Goal: Task Accomplishment & Management: Use online tool/utility

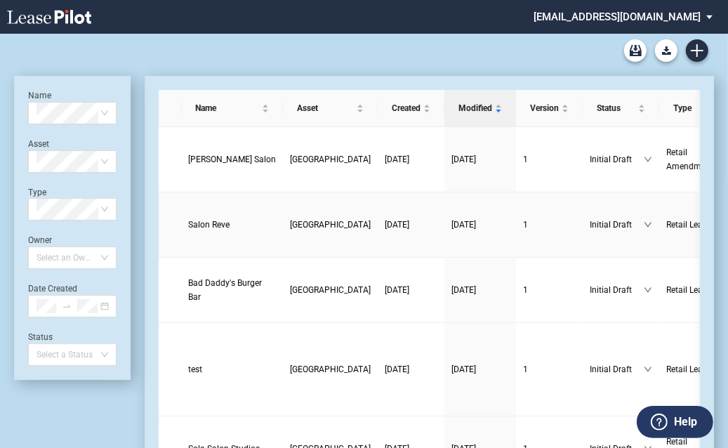
click at [199, 223] on span "Salon Reve" at bounding box center [208, 225] width 41 height 10
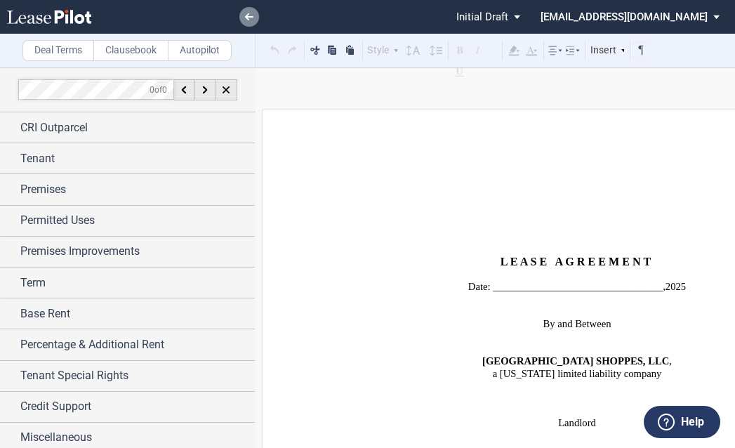
click at [247, 15] on icon at bounding box center [249, 16] width 8 height 7
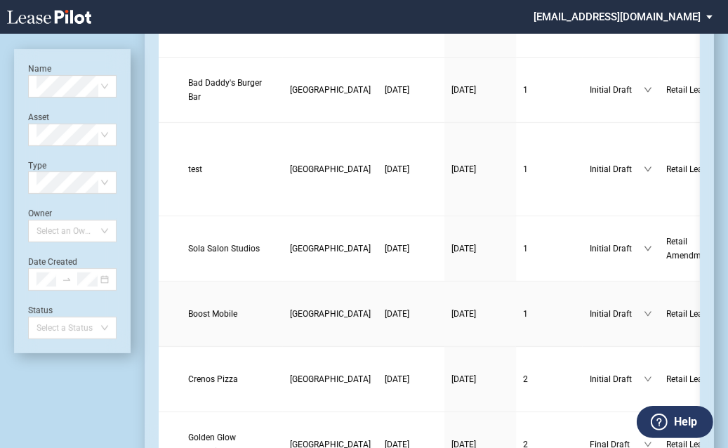
scroll to position [281, 0]
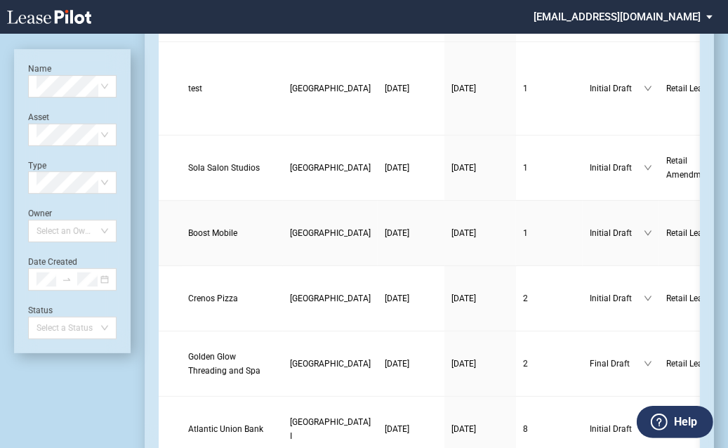
click at [202, 228] on span "Boost Mobile" at bounding box center [212, 233] width 49 height 10
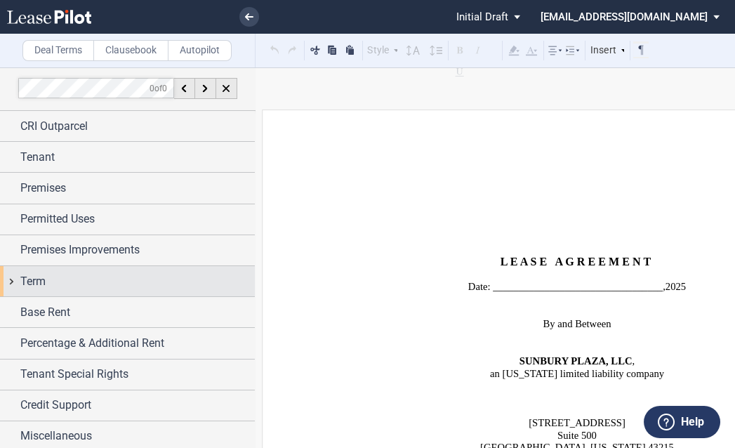
scroll to position [4, 0]
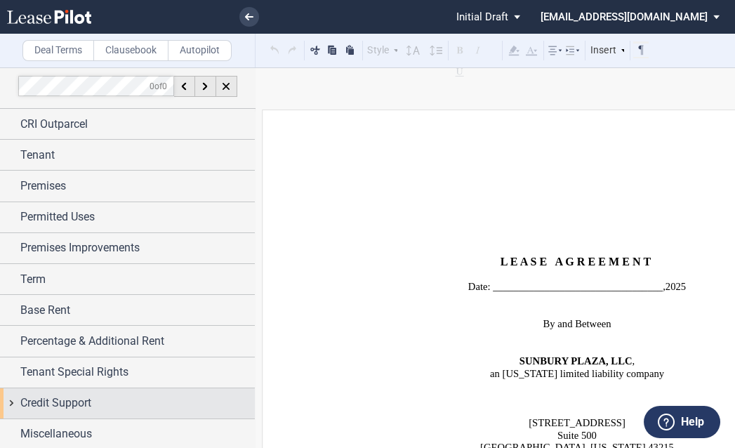
click at [67, 409] on span "Credit Support" at bounding box center [55, 403] width 71 height 17
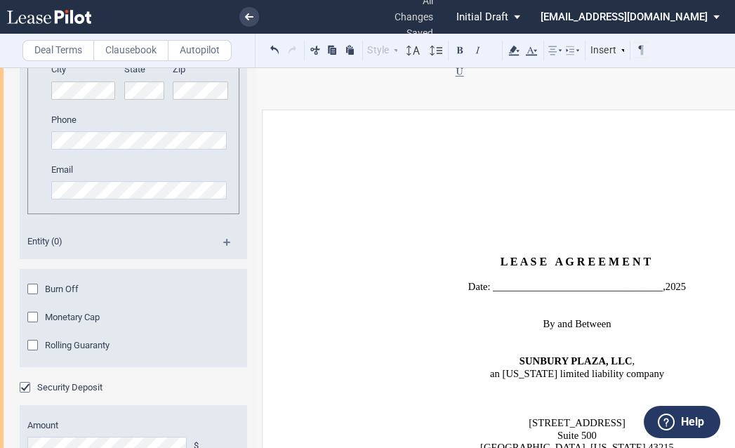
scroll to position [902, 0]
drag, startPoint x: 255, startPoint y: 348, endPoint x: 231, endPoint y: 311, distance: 44.2
click at [297, 123] on div "Deal Terms Clausebook Autopilot Style Normal 8pt 9pt 10pt 10.5pt 11pt 12pt 14pt…" at bounding box center [449, 257] width 899 height 380
drag, startPoint x: 251, startPoint y: 345, endPoint x: 273, endPoint y: 136, distance: 210.4
click at [273, 136] on div "Deal Terms Clausebook Autopilot Style Normal 8pt 9pt 10pt 10.5pt 11pt 12pt 14pt…" at bounding box center [449, 257] width 899 height 380
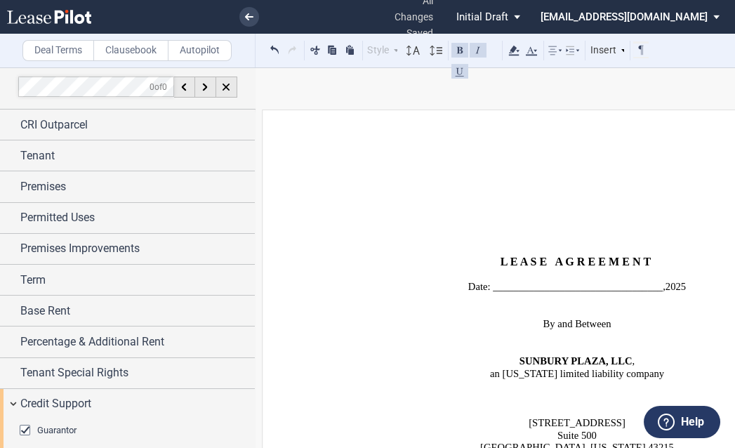
scroll to position [0, 0]
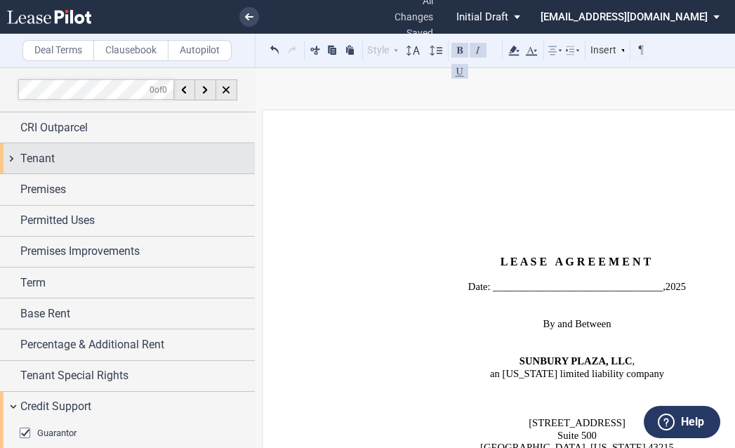
click at [83, 155] on div "Tenant" at bounding box center [137, 158] width 234 height 17
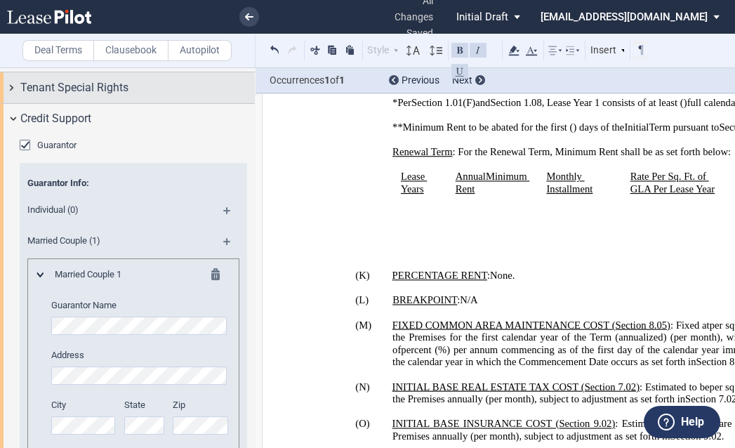
scroll to position [899, 0]
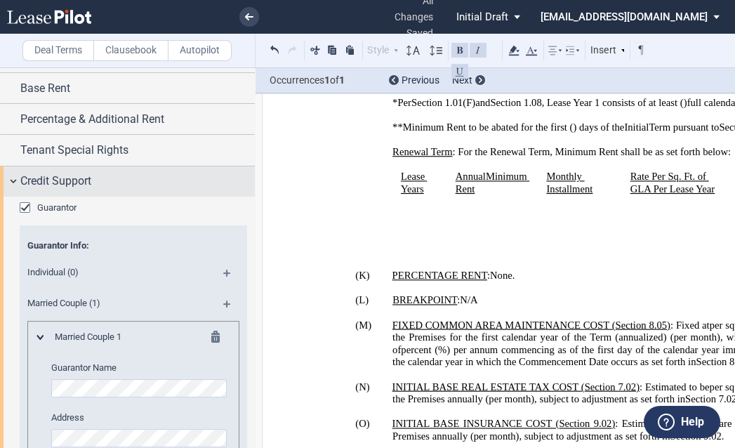
click at [65, 180] on span "Credit Support" at bounding box center [55, 181] width 71 height 17
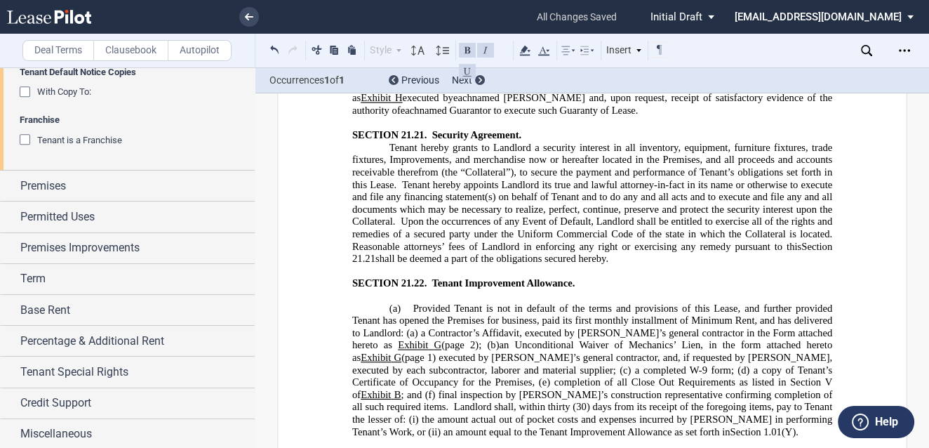
scroll to position [20299, 0]
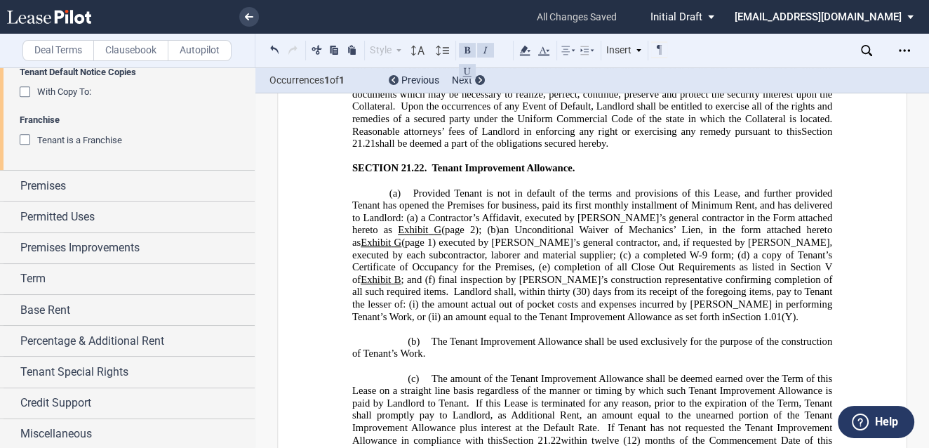
drag, startPoint x: 437, startPoint y: 266, endPoint x: 350, endPoint y: 272, distance: 88.0
drag, startPoint x: 799, startPoint y: 251, endPoint x: 772, endPoint y: 256, distance: 27.1
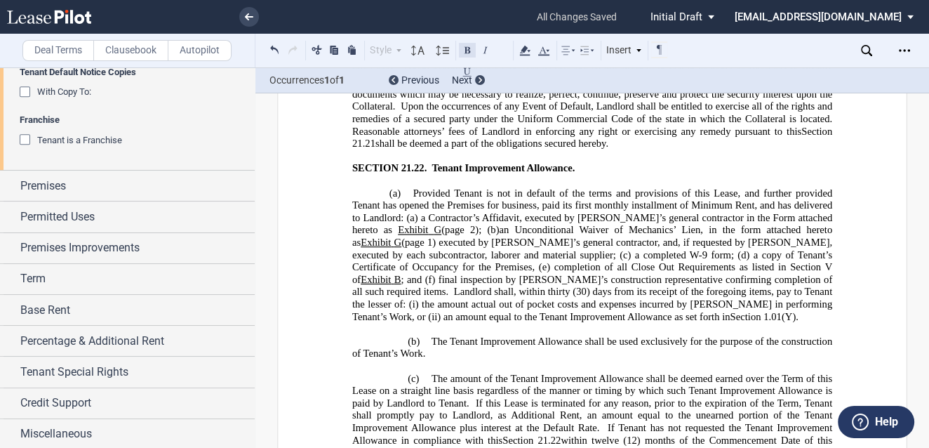
click at [471, 46] on button at bounding box center [467, 49] width 17 height 17
drag, startPoint x: 786, startPoint y: 240, endPoint x: 389, endPoint y: 256, distance: 397.6
click at [472, 51] on button at bounding box center [467, 49] width 17 height 17
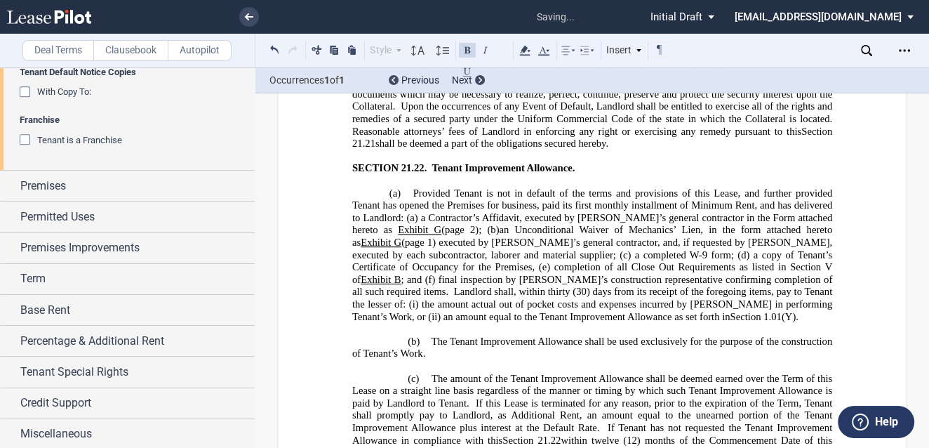
click at [472, 51] on button at bounding box center [467, 49] width 17 height 17
drag, startPoint x: 512, startPoint y: 138, endPoint x: 379, endPoint y: 138, distance: 132.7
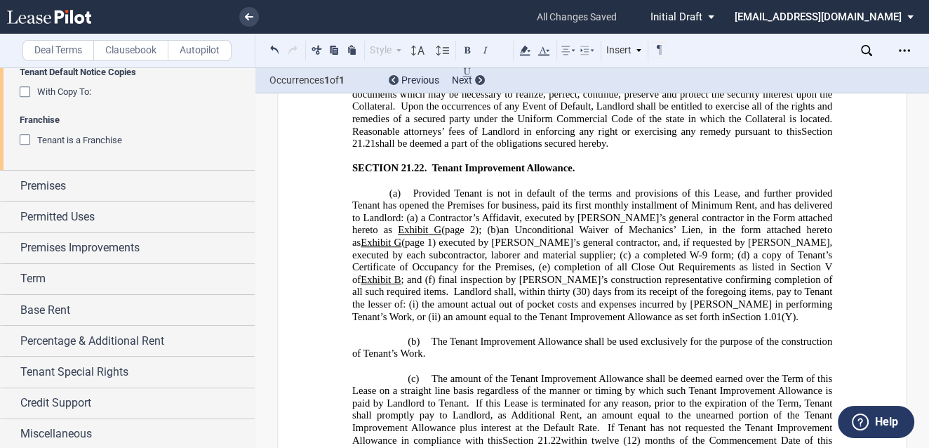
drag, startPoint x: 508, startPoint y: 145, endPoint x: 350, endPoint y: 153, distance: 158.9
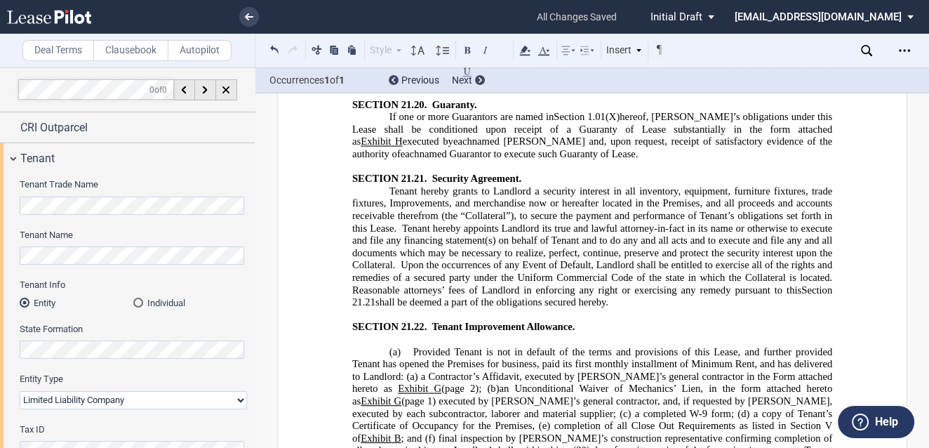
scroll to position [20018, 0]
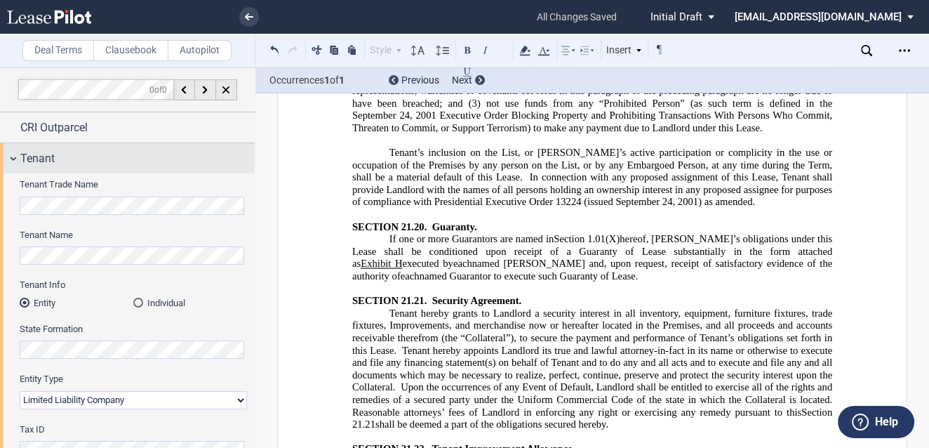
click at [18, 159] on div "Tenant" at bounding box center [127, 158] width 255 height 30
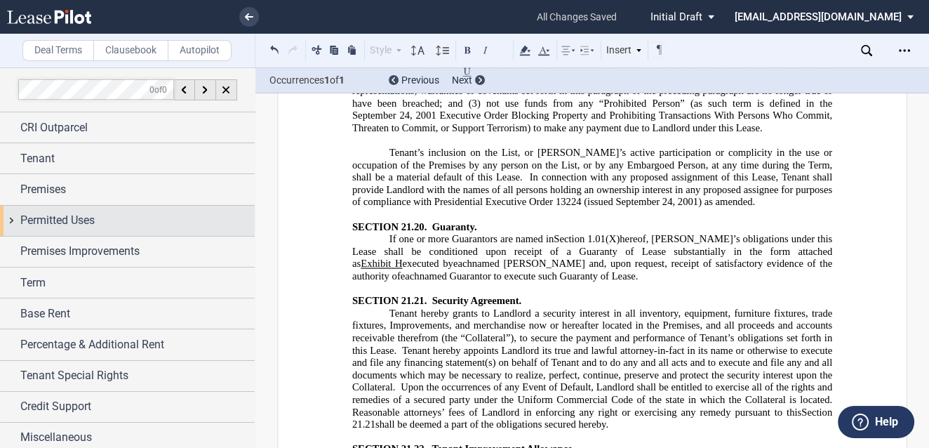
click at [45, 216] on span "Permitted Uses" at bounding box center [57, 220] width 74 height 17
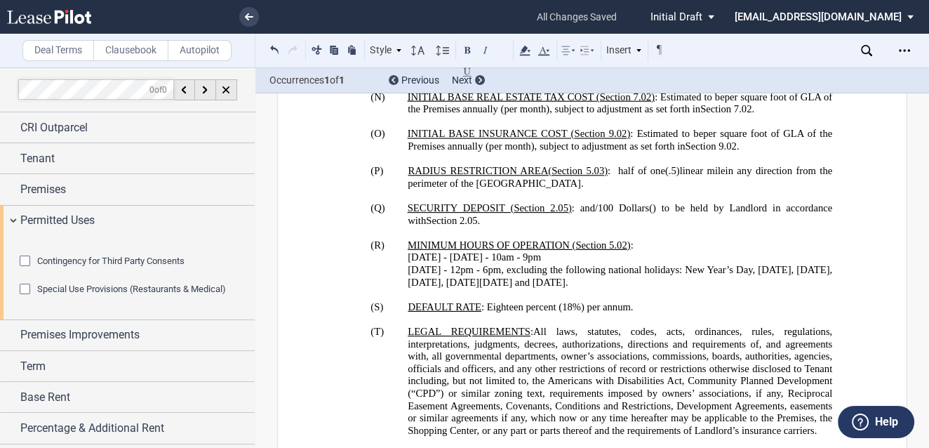
scroll to position [1762, 0]
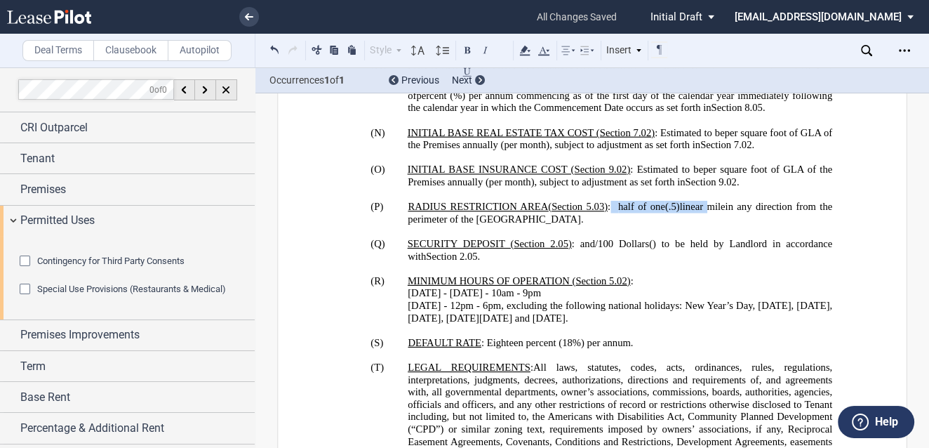
drag, startPoint x: 720, startPoint y: 199, endPoint x: 606, endPoint y: 204, distance: 113.1
click at [611, 204] on span "﻿ ﻿ ﻿half of one (.5) linear mile" at bounding box center [668, 207] width 114 height 12
copy span "﻿ ﻿ ﻿half of one (.5) linear"
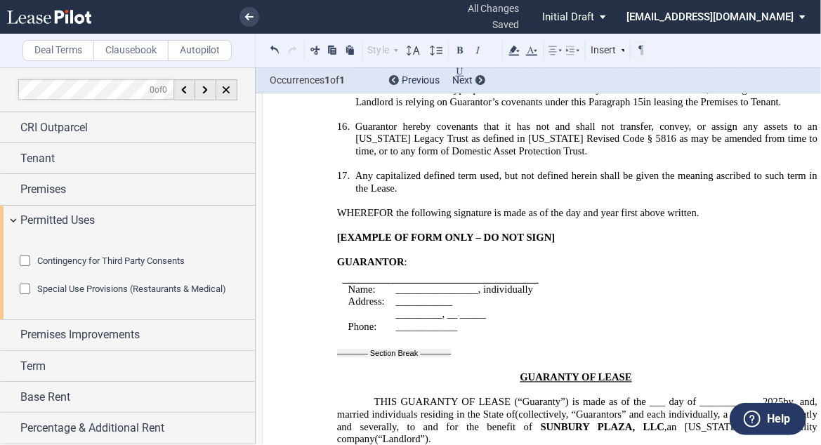
scroll to position [32061, 0]
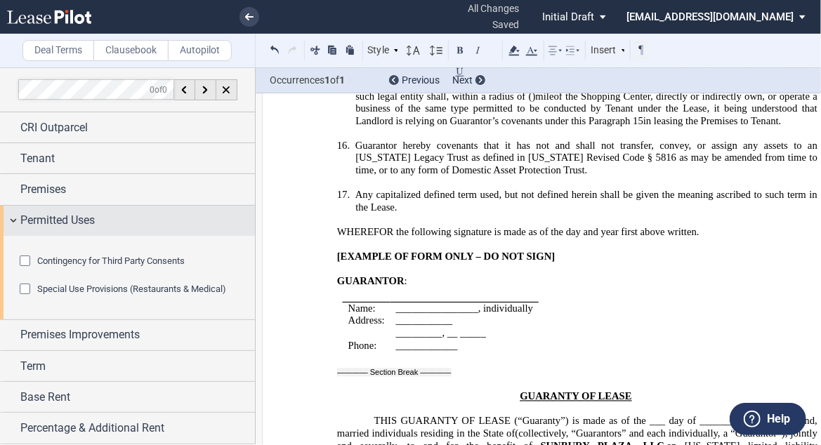
click at [18, 216] on div "Permitted Uses" at bounding box center [127, 221] width 255 height 30
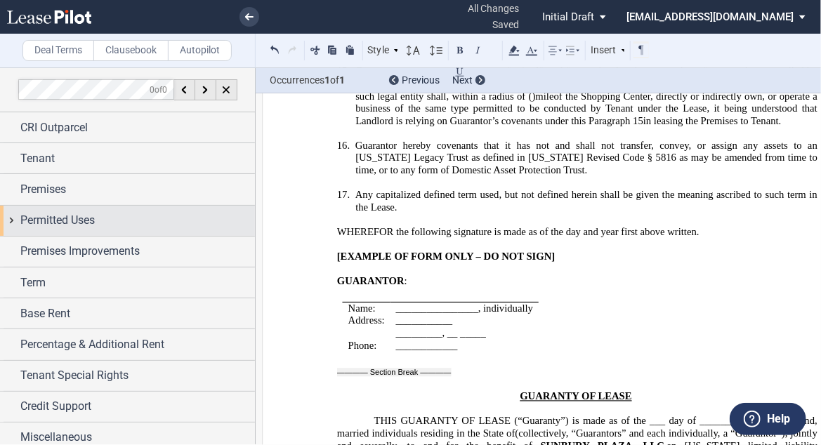
scroll to position [0, 0]
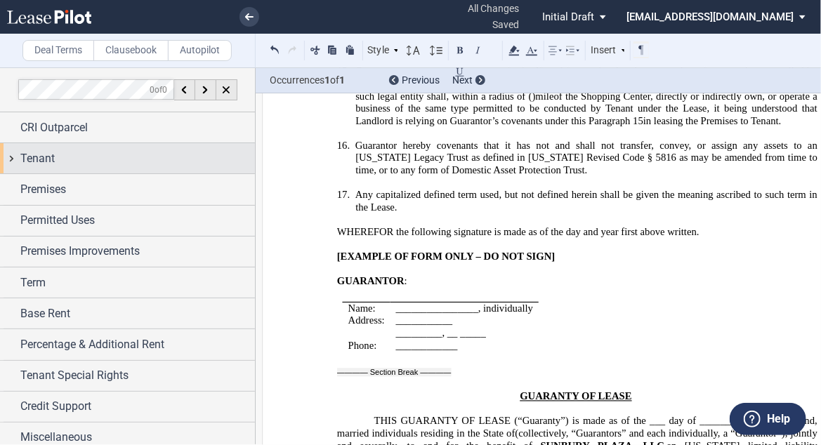
click at [160, 160] on div "Tenant" at bounding box center [137, 158] width 234 height 17
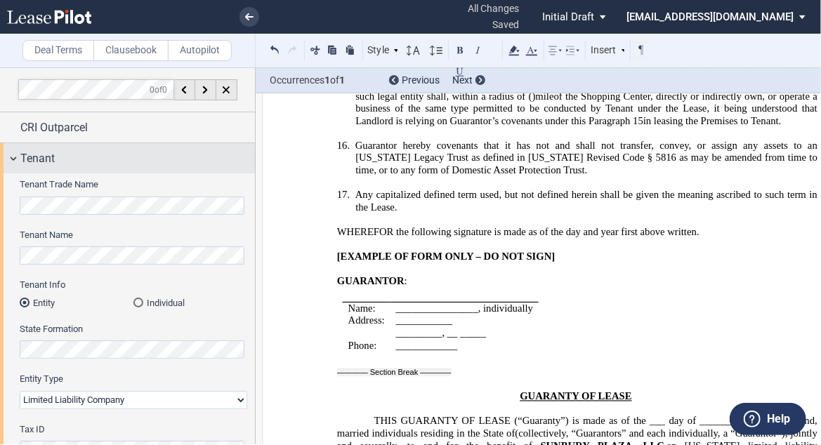
click at [40, 160] on span "Tenant" at bounding box center [37, 158] width 34 height 17
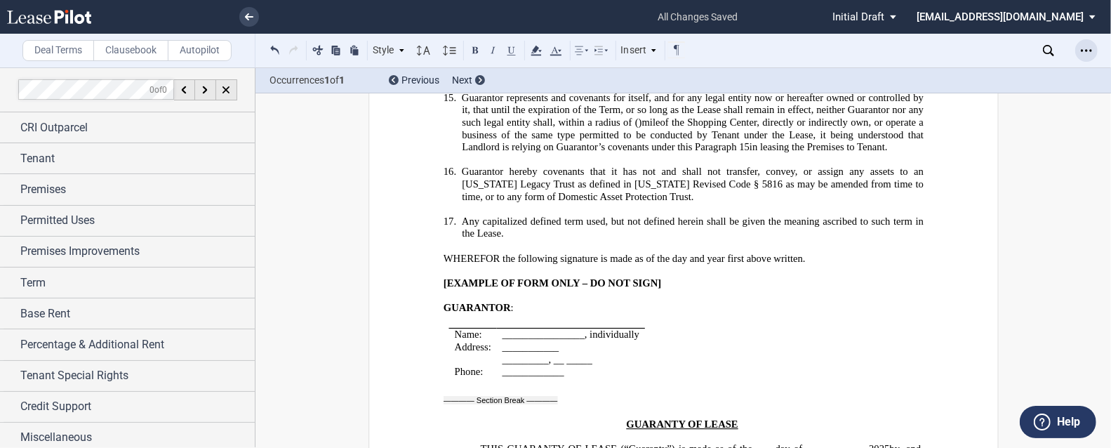
click at [734, 53] on icon "Open Lease options menu" at bounding box center [1086, 50] width 11 height 11
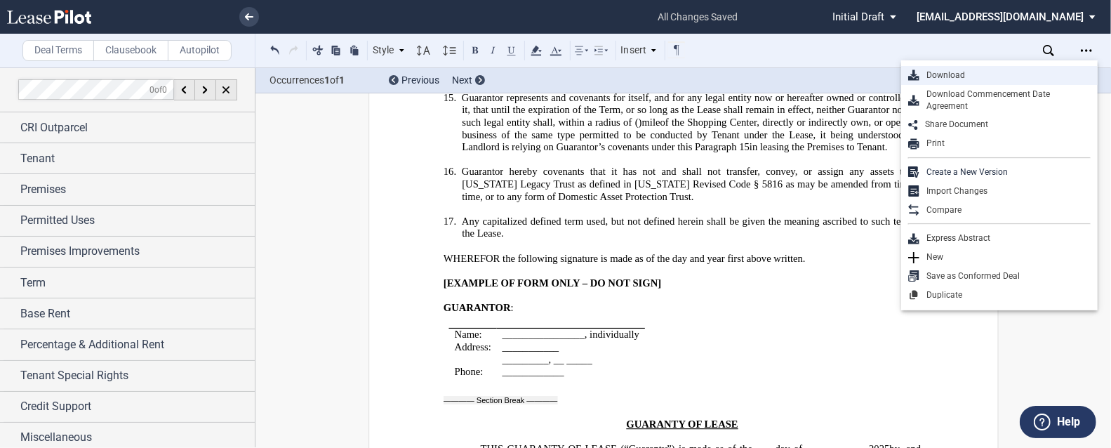
click at [734, 74] on div "Download" at bounding box center [1005, 75] width 171 height 12
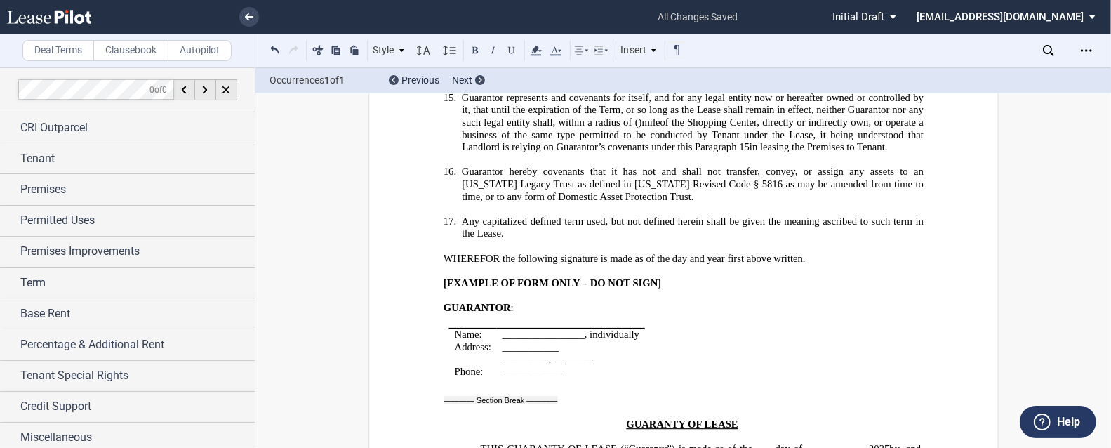
drag, startPoint x: 247, startPoint y: 18, endPoint x: 246, endPoint y: 1, distance: 16.2
click at [248, 17] on use at bounding box center [249, 16] width 8 height 7
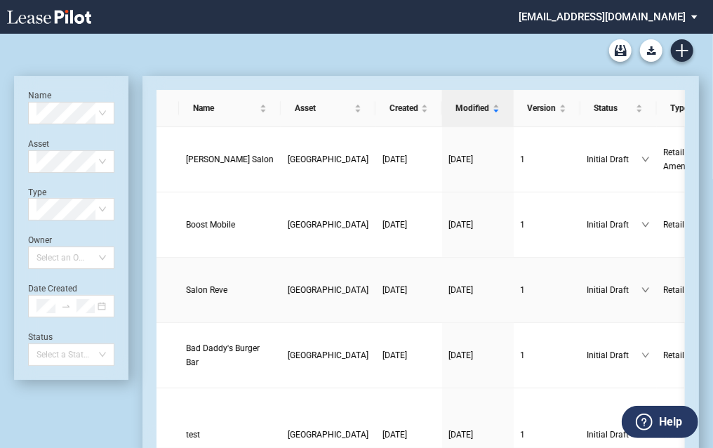
click at [204, 287] on span "Salon Reve" at bounding box center [206, 290] width 41 height 10
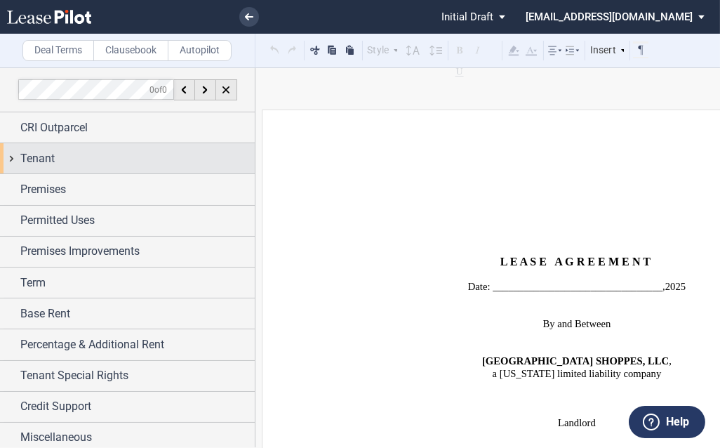
drag, startPoint x: 180, startPoint y: 158, endPoint x: 189, endPoint y: 164, distance: 10.1
click at [182, 158] on div "Tenant" at bounding box center [137, 158] width 234 height 17
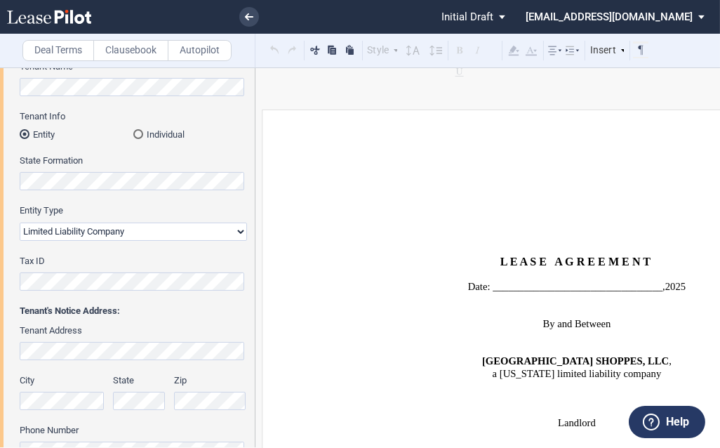
scroll to position [225, 0]
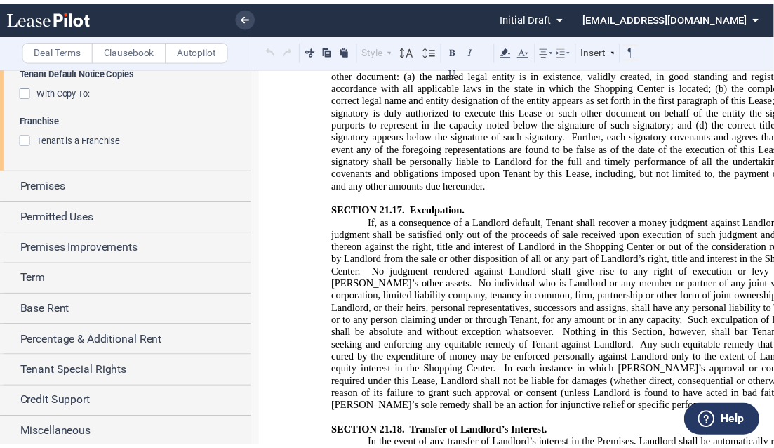
scroll to position [19262, 0]
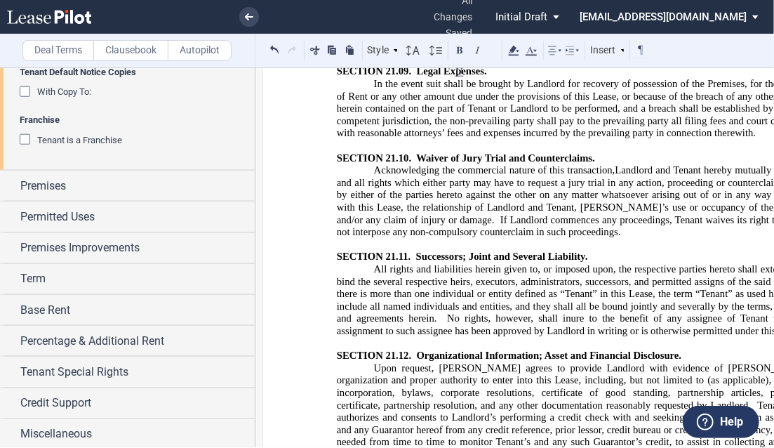
scroll to position [17746, 0]
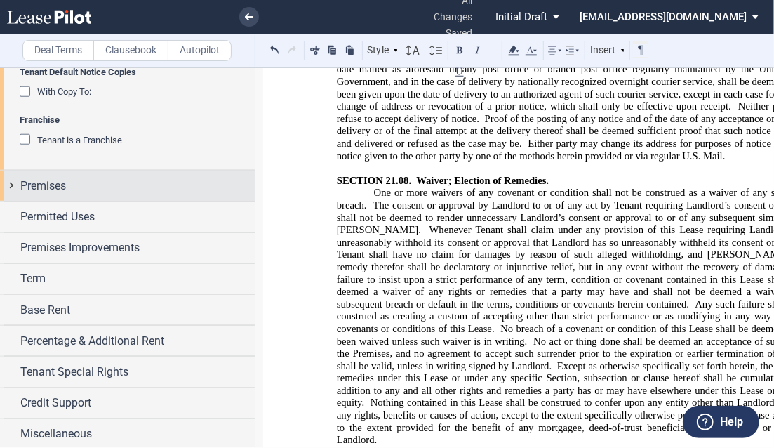
click at [154, 184] on div "Premises" at bounding box center [137, 186] width 234 height 17
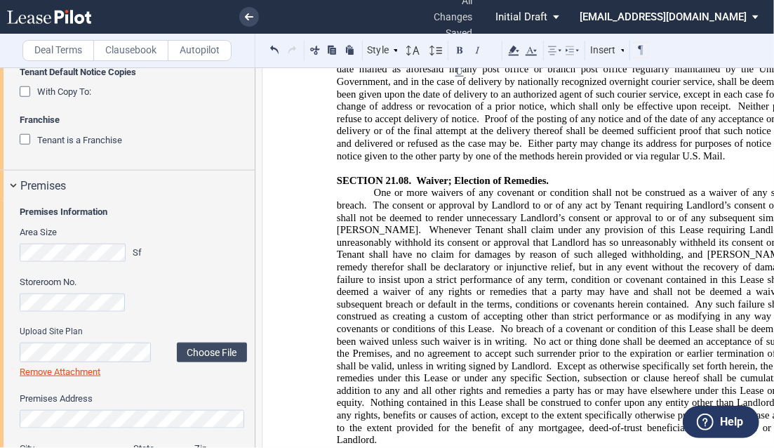
scroll to position [1126, 0]
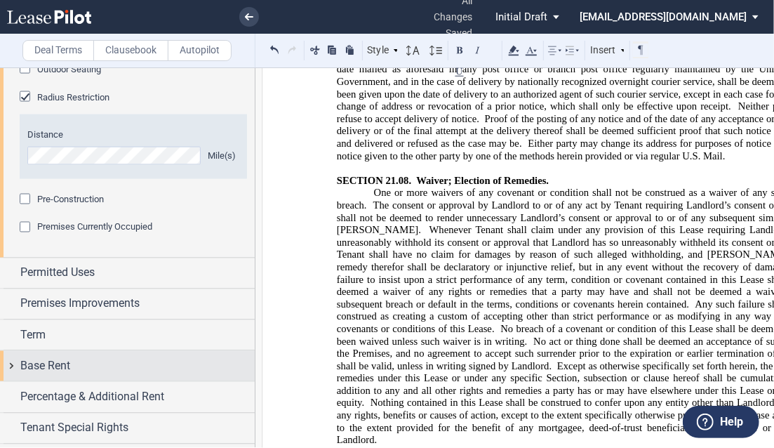
click at [94, 369] on div "Base Rent" at bounding box center [137, 366] width 234 height 17
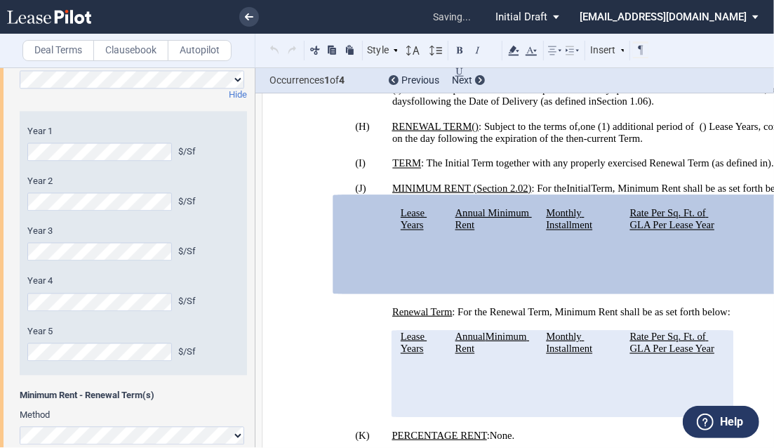
scroll to position [1463, 0]
click at [0, 344] on html ".bocls-1{fill:#26354a;fill-rule:evenodd} Loading... × all changes saved Pending…" at bounding box center [387, 224] width 774 height 448
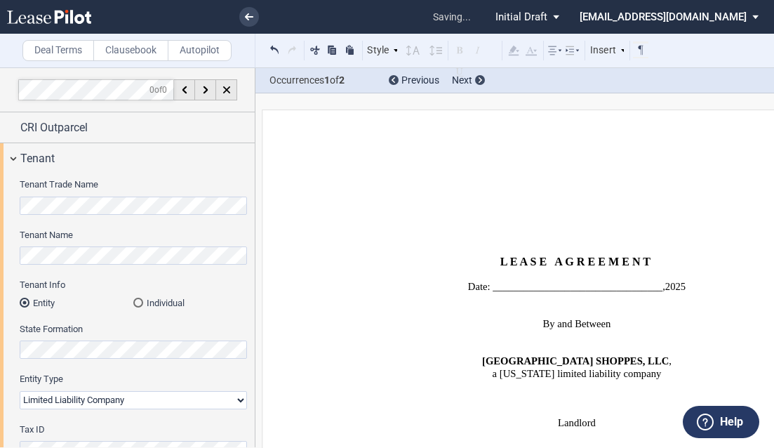
click at [0, 306] on html ".bocls-1{fill:#26354a;fill-rule:evenodd} Loading... × saving... Pending... Pend…" at bounding box center [387, 224] width 774 height 448
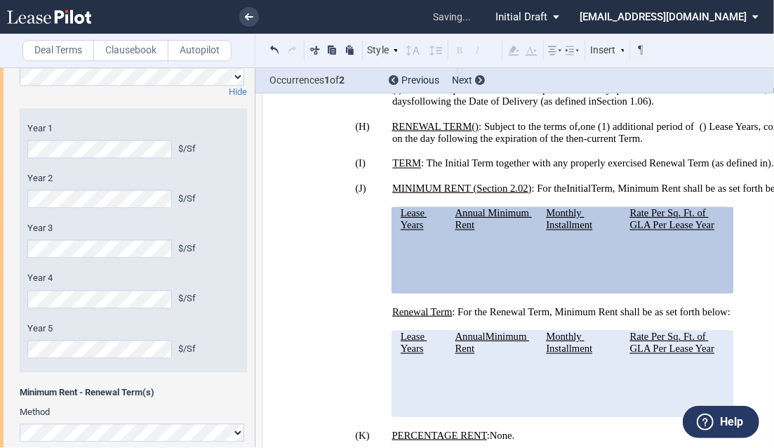
click at [17, 253] on div "Method Hide Year 1 $/Sf Year 2 $/Sf Year 3 $/Sf Year 4 $/Sf Year 5 $/Sf" at bounding box center [127, 325] width 255 height 563
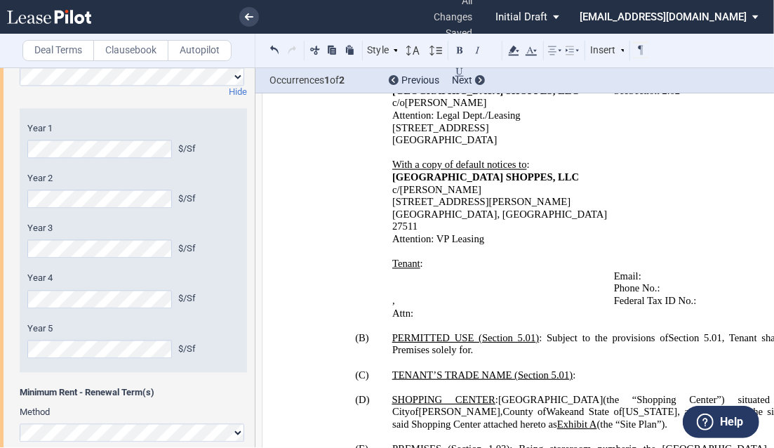
scroll to position [740, 0]
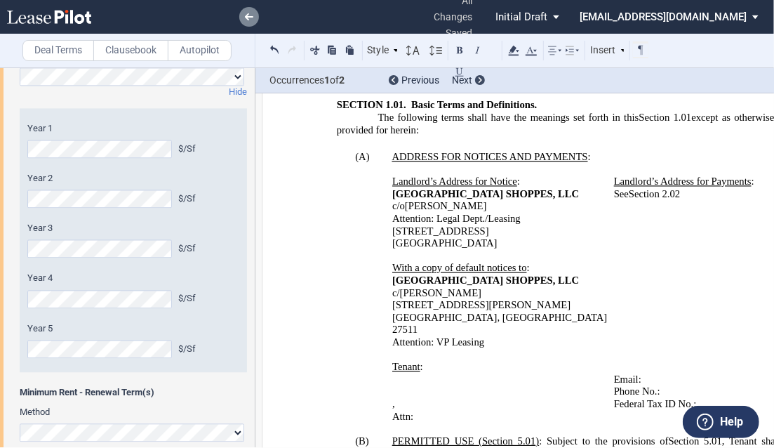
click at [250, 20] on link at bounding box center [249, 17] width 20 height 20
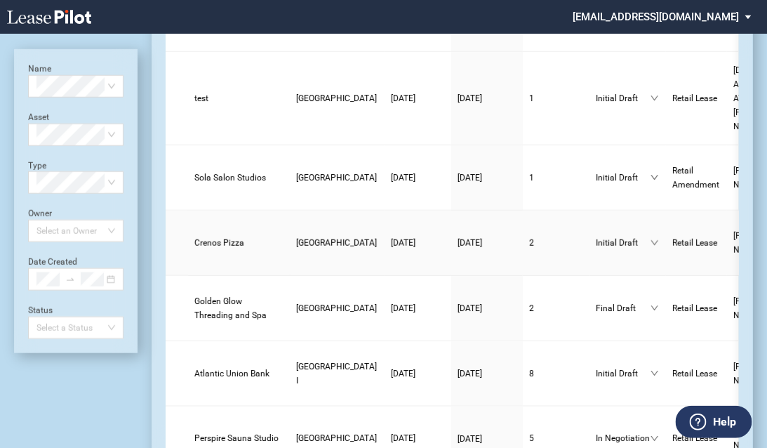
scroll to position [337, 0]
click at [213, 293] on link "Golden Glow Threading and Spa" at bounding box center [239, 307] width 88 height 28
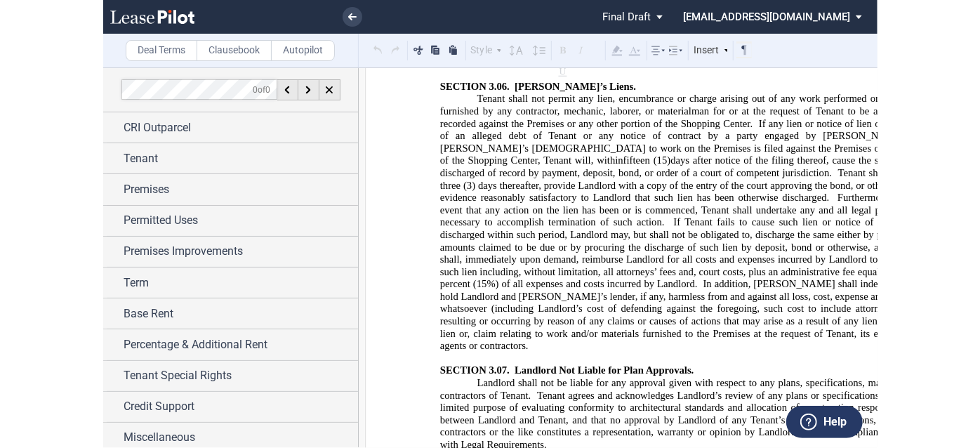
scroll to position [5503, 0]
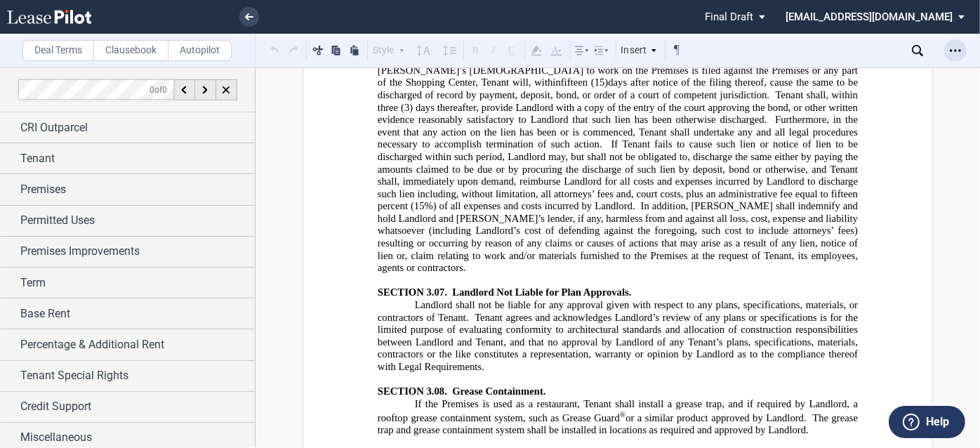
click at [774, 47] on icon "Open Lease options menu" at bounding box center [955, 50] width 11 height 11
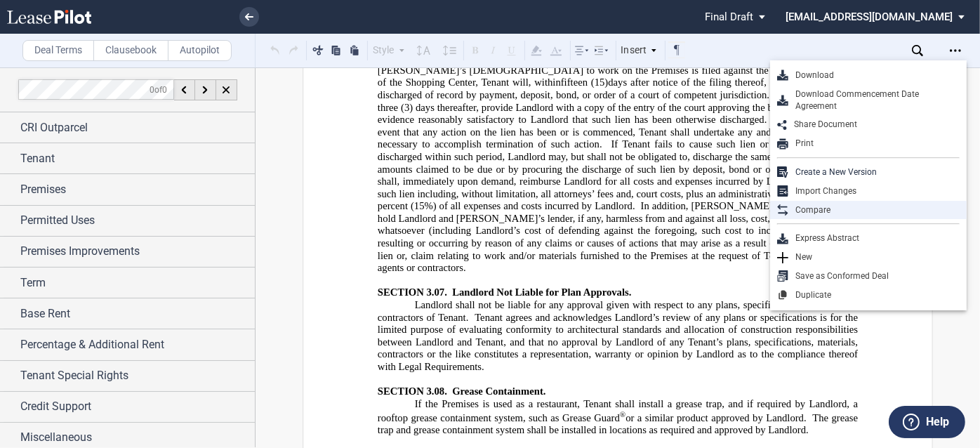
click at [774, 212] on div "Compare" at bounding box center [873, 210] width 171 height 12
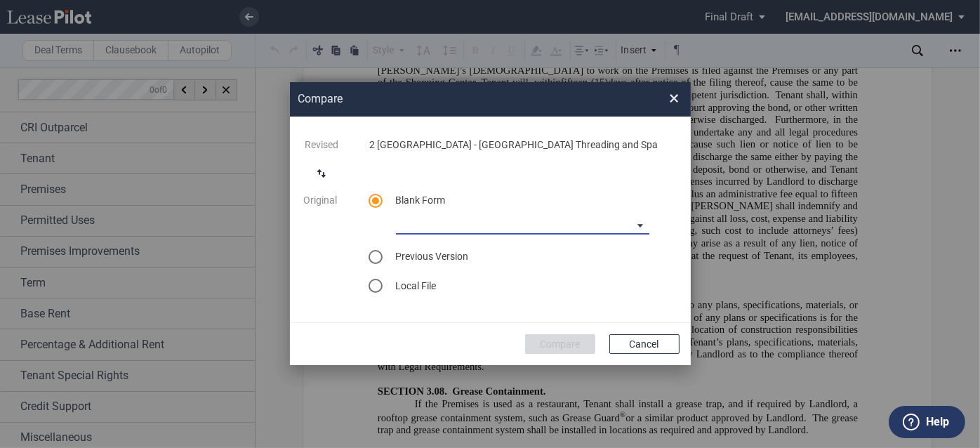
click at [602, 228] on md-select "CASTO North Carolina Lease Blank CASTO Ohio Lease Blank CASTO Hartwell Village …" at bounding box center [522, 223] width 253 height 21
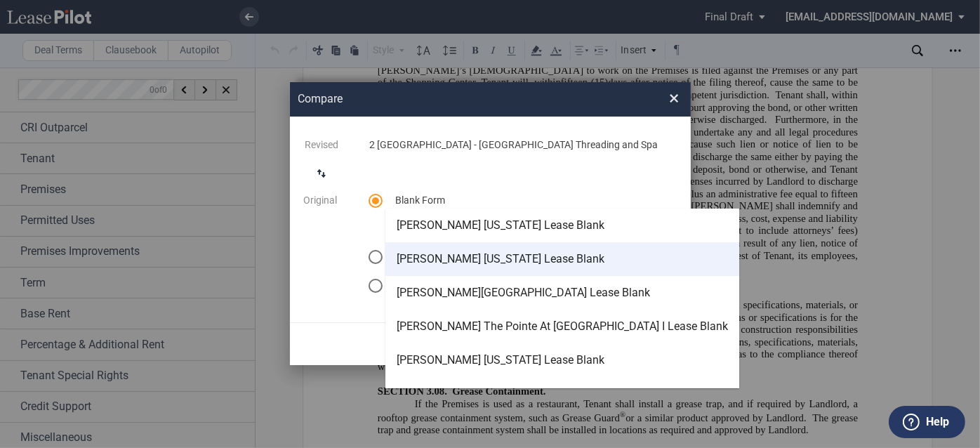
click at [570, 251] on md-option "[PERSON_NAME] [US_STATE] Lease Blank" at bounding box center [562, 259] width 354 height 34
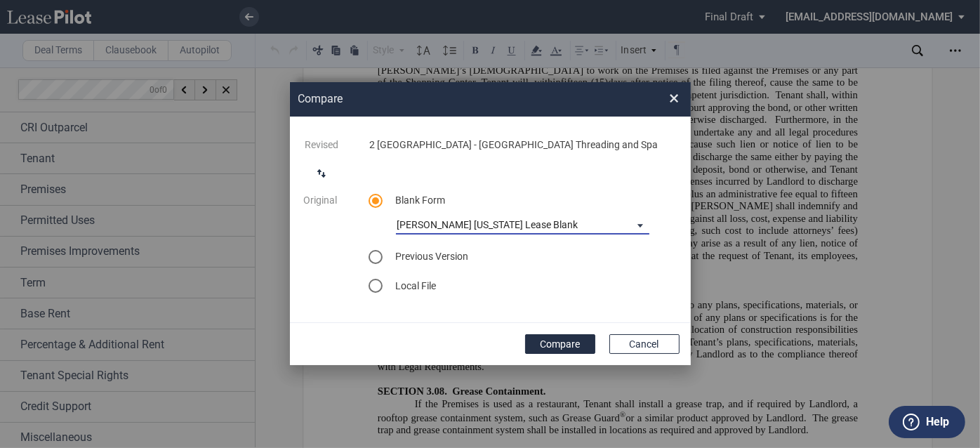
click at [621, 222] on span "[PERSON_NAME] [US_STATE] Lease Blank" at bounding box center [511, 225] width 228 height 14
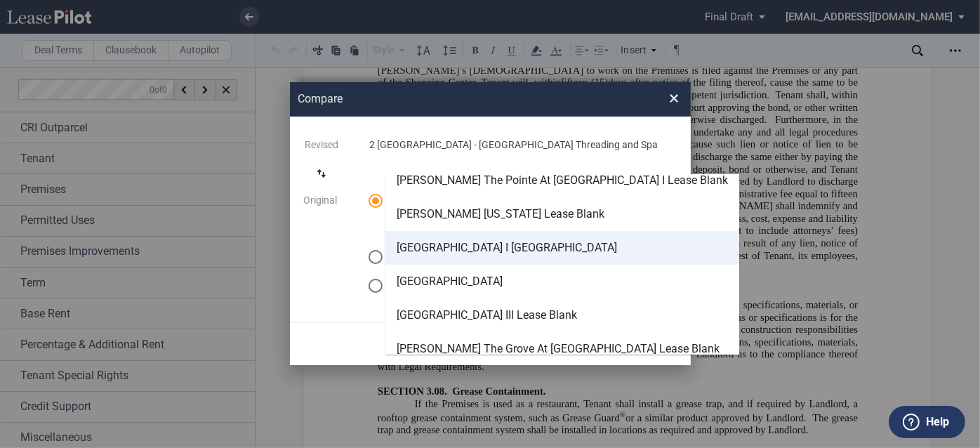
scroll to position [0, 0]
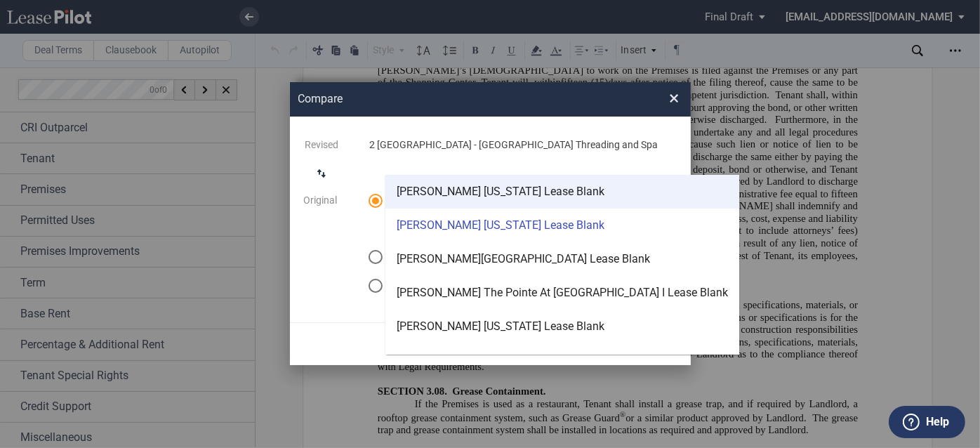
click at [568, 201] on md-option "CASTO North Carolina Lease Blank" at bounding box center [562, 192] width 354 height 34
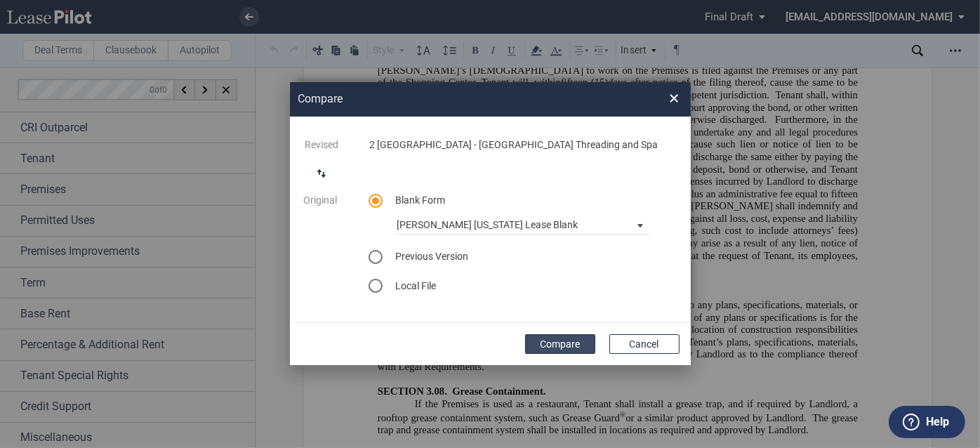
click at [555, 336] on button "Compare" at bounding box center [560, 344] width 70 height 20
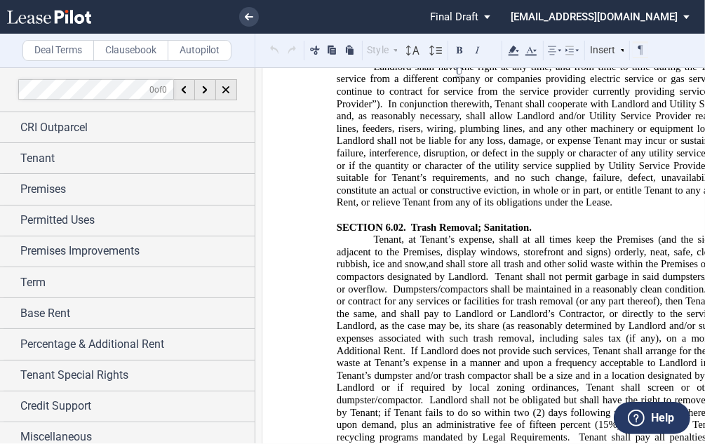
scroll to position [7637, 0]
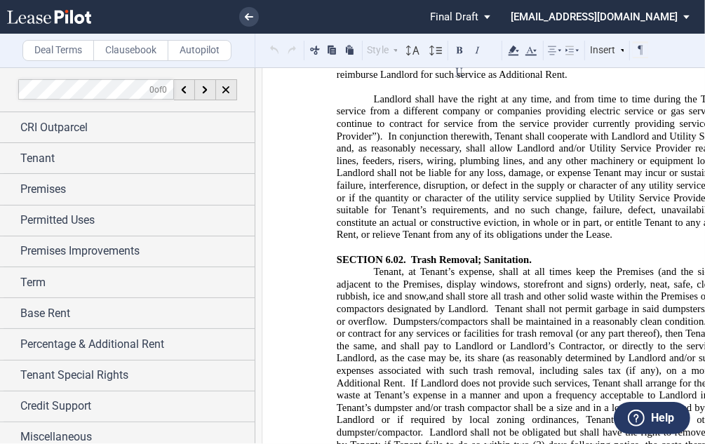
drag, startPoint x: 373, startPoint y: 177, endPoint x: 463, endPoint y: 231, distance: 105.5
drag, startPoint x: 465, startPoint y: 237, endPoint x: 369, endPoint y: 180, distance: 112.1
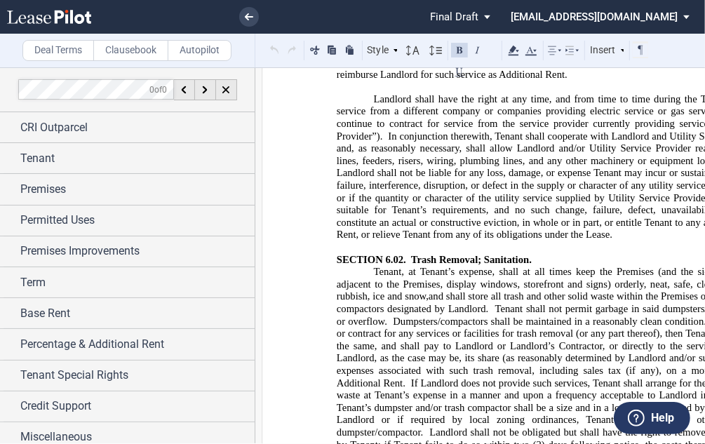
copy span "﻿"
click at [256, 11] on link at bounding box center [249, 17] width 20 height 20
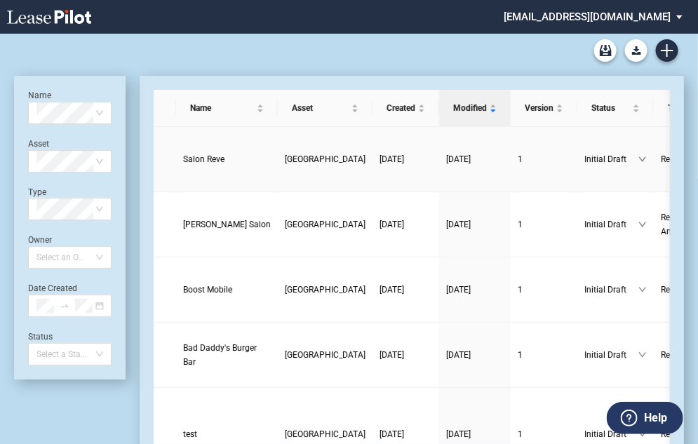
click at [204, 155] on span "Salon Reve" at bounding box center [203, 159] width 41 height 10
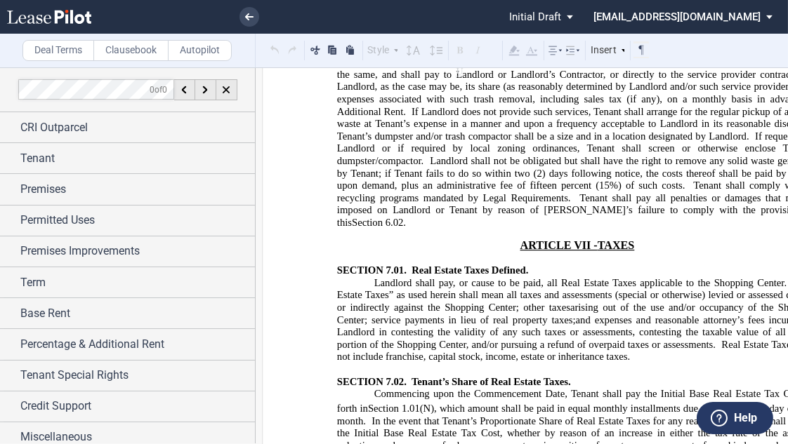
scroll to position [7862, 0]
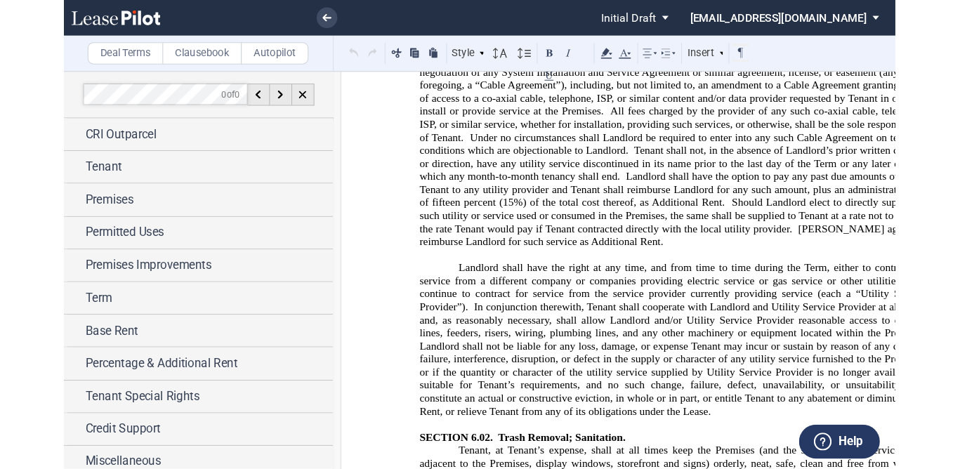
scroll to position [7413, 0]
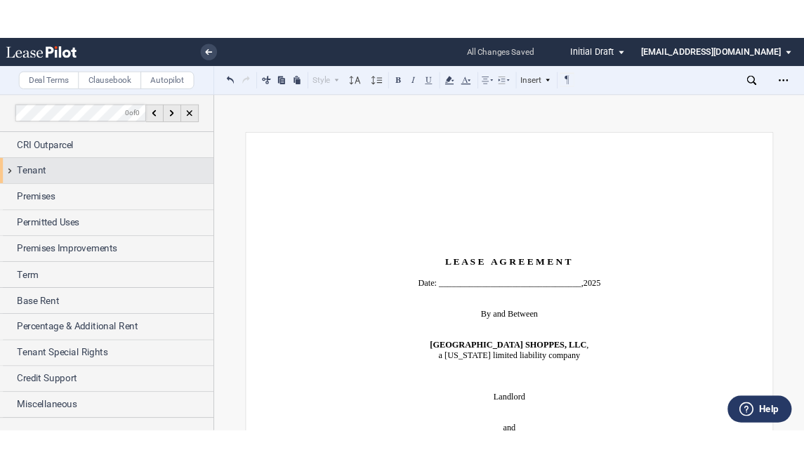
scroll to position [7581, 0]
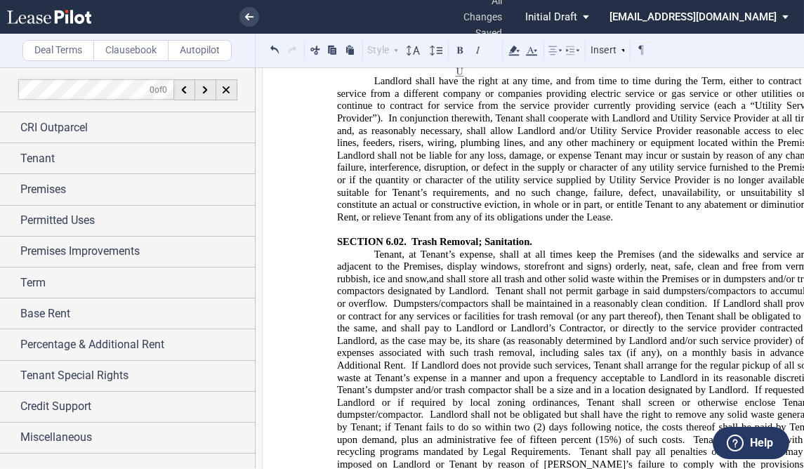
drag, startPoint x: 354, startPoint y: 164, endPoint x: 461, endPoint y: 219, distance: 120.9
click at [141, 51] on label "Clausebook" at bounding box center [130, 50] width 75 height 21
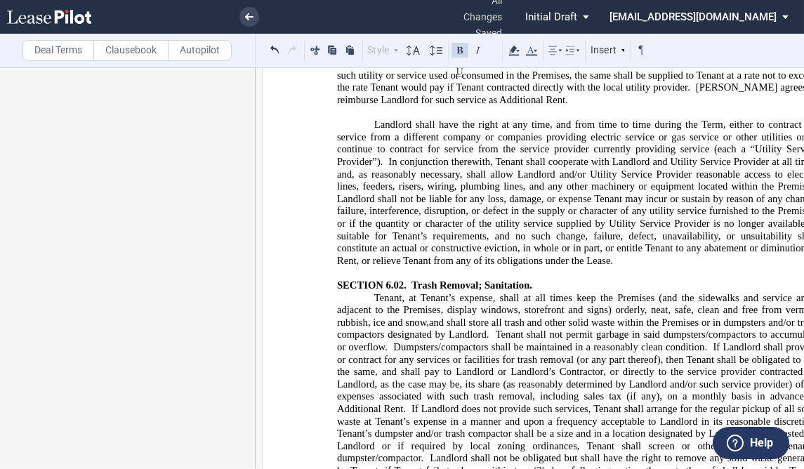
scroll to position [7357, 0]
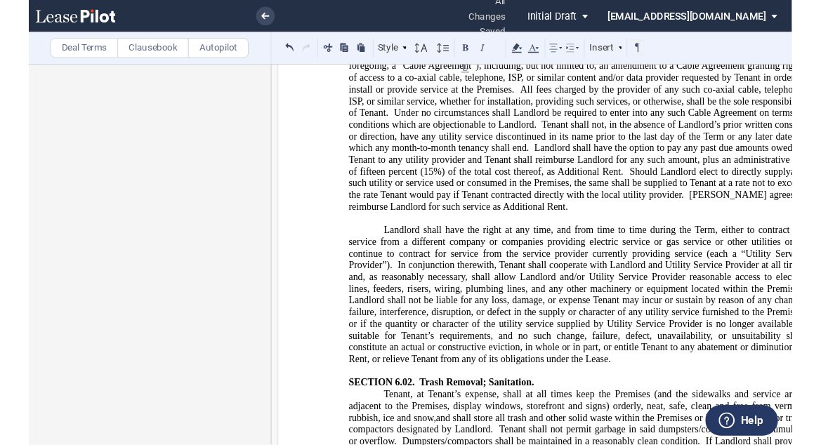
scroll to position [7469, 0]
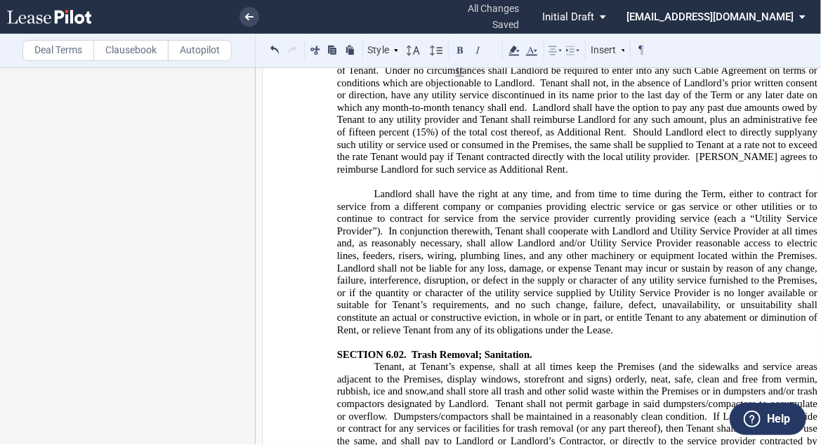
drag, startPoint x: 349, startPoint y: 276, endPoint x: 467, endPoint y: 330, distance: 129.7
click at [46, 51] on label "Deal Terms" at bounding box center [58, 50] width 72 height 21
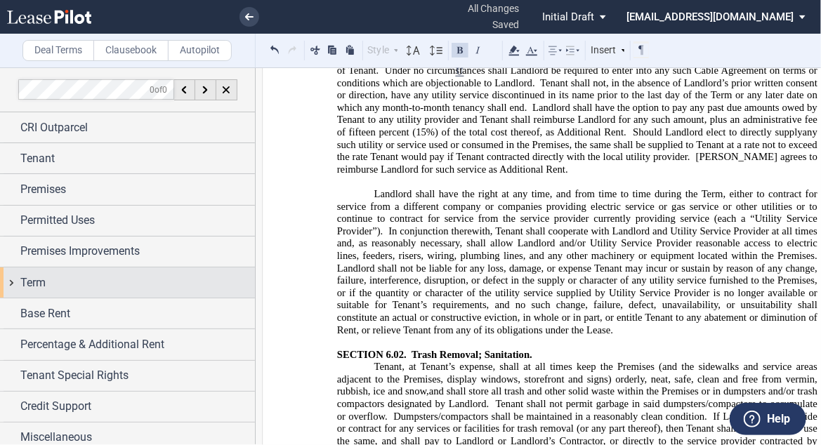
click at [105, 287] on div "Term" at bounding box center [137, 282] width 234 height 17
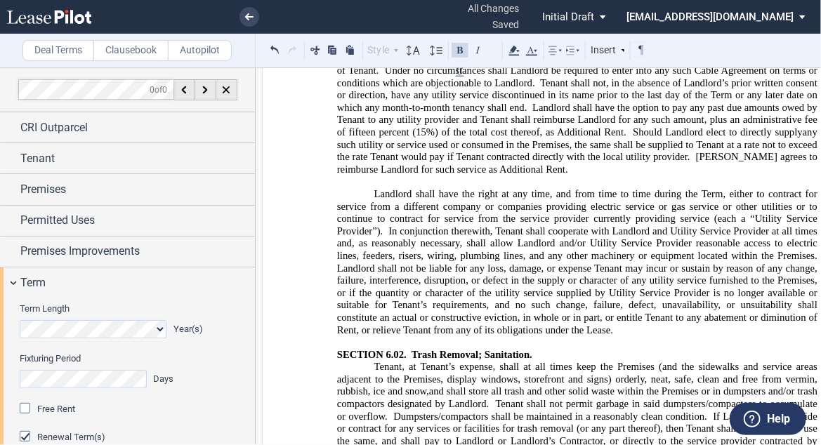
scroll to position [277, 0]
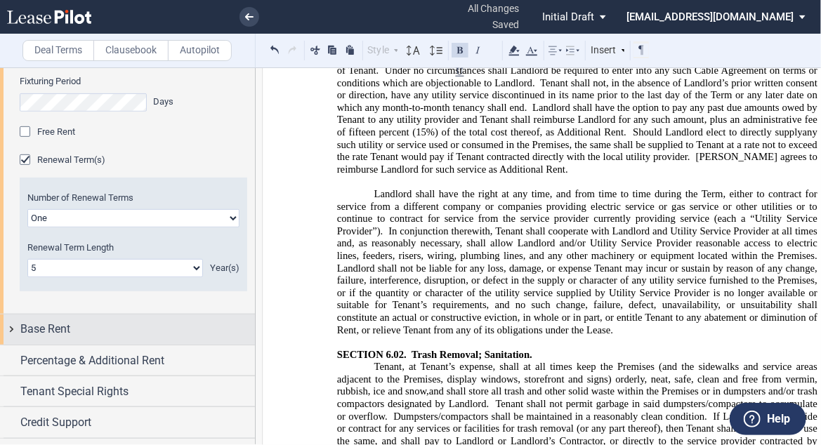
drag, startPoint x: 77, startPoint y: 305, endPoint x: 124, endPoint y: 274, distance: 55.7
click at [77, 321] on div "Base Rent" at bounding box center [137, 329] width 234 height 17
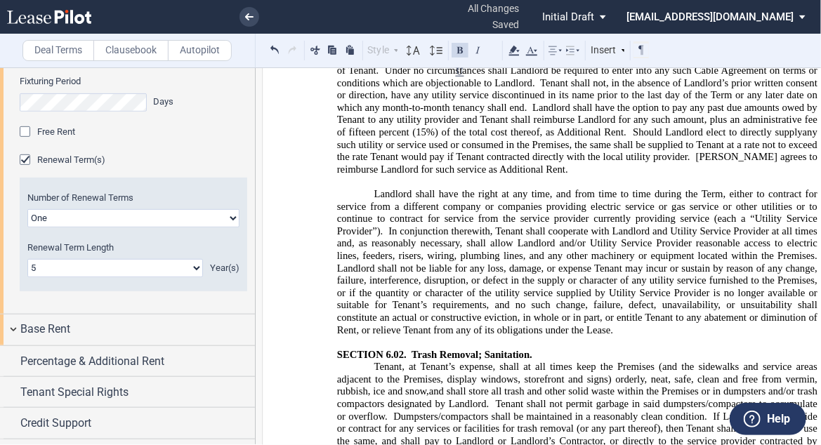
scroll to position [300, 0]
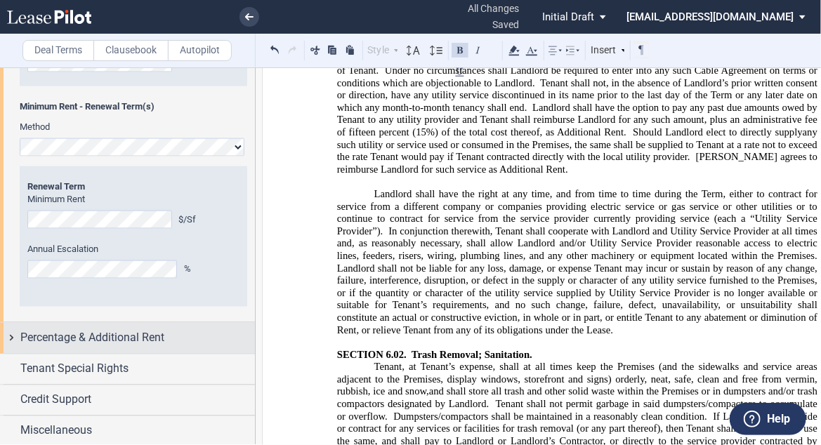
click at [96, 330] on span "Percentage & Additional Rent" at bounding box center [92, 338] width 144 height 17
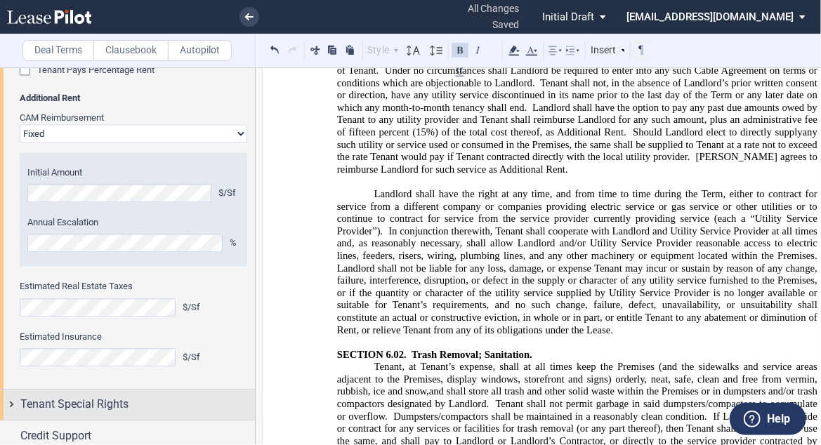
scroll to position [1213, 0]
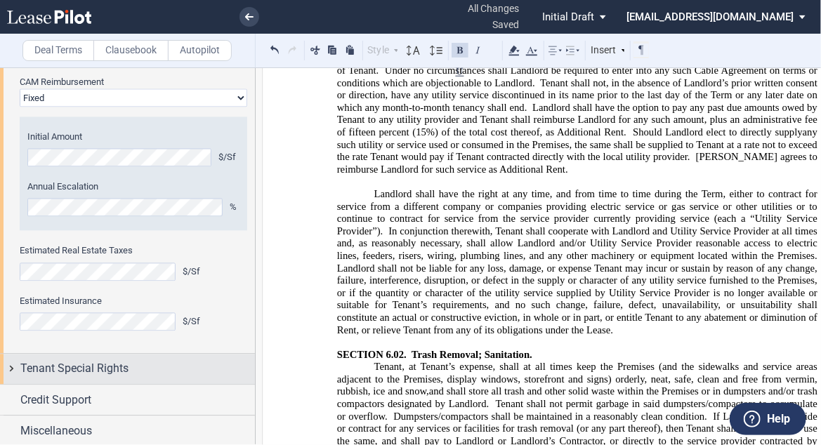
click at [121, 367] on span "Tenant Special Rights" at bounding box center [74, 368] width 108 height 17
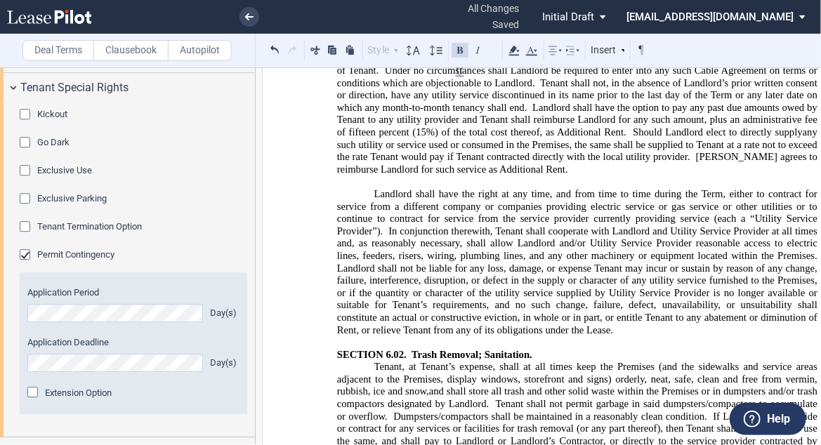
scroll to position [1546, 0]
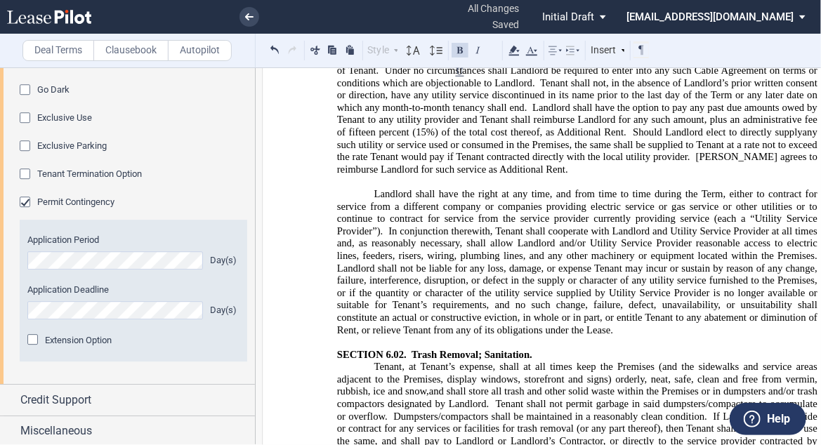
drag, startPoint x: 75, startPoint y: 404, endPoint x: 104, endPoint y: 380, distance: 36.9
click at [77, 402] on span "Credit Support" at bounding box center [55, 400] width 71 height 17
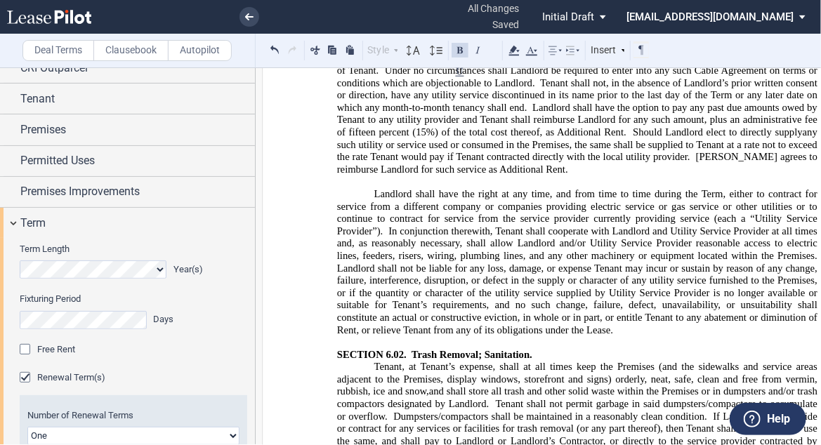
scroll to position [11, 0]
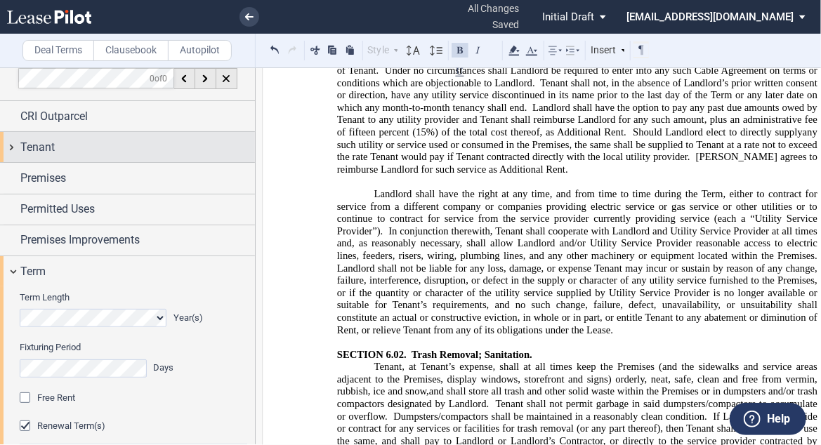
click at [109, 141] on div "Tenant" at bounding box center [137, 147] width 234 height 17
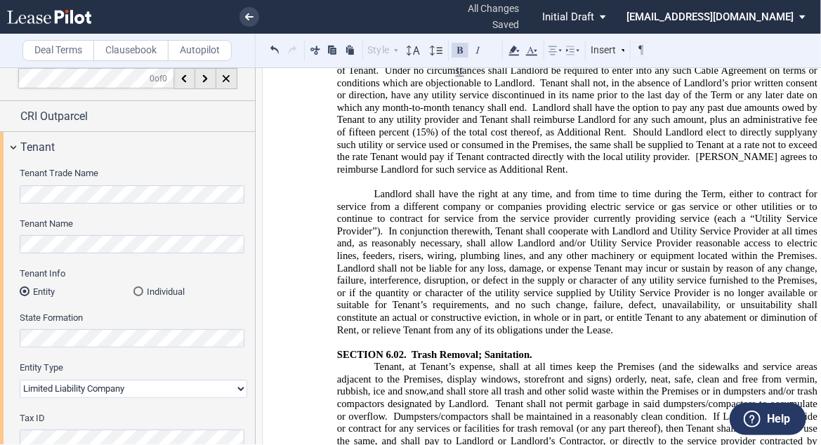
scroll to position [292, 0]
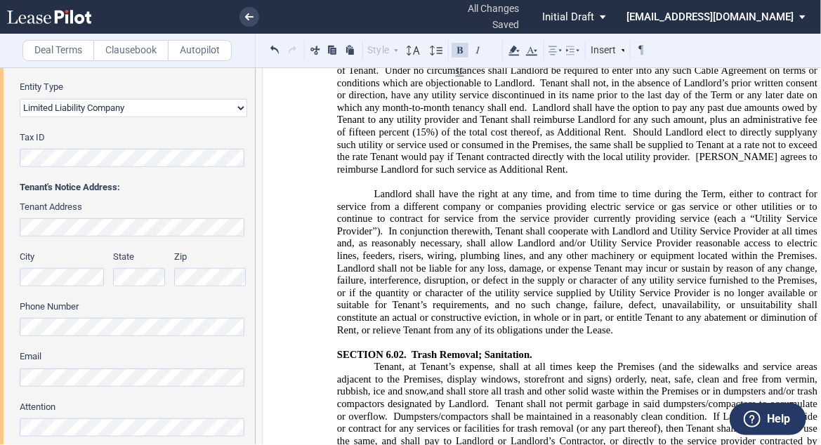
click at [0, 218] on html ".bocls-1{fill:#26354a;fill-rule:evenodd} Loading... × all changes saved Pending…" at bounding box center [410, 222] width 821 height 445
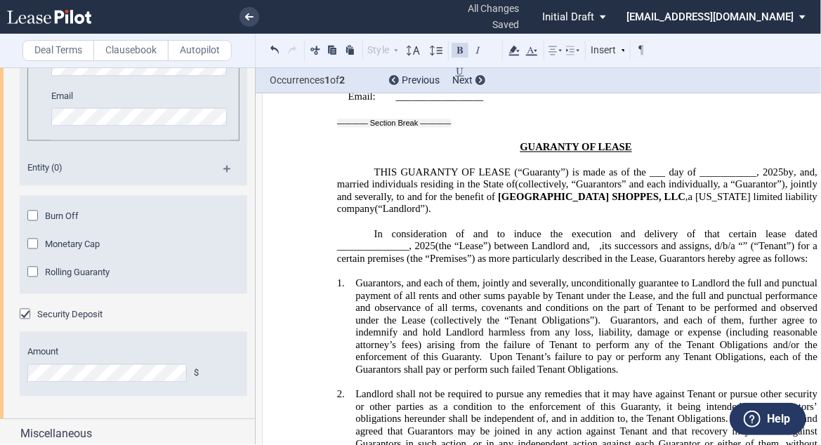
scroll to position [3190, 0]
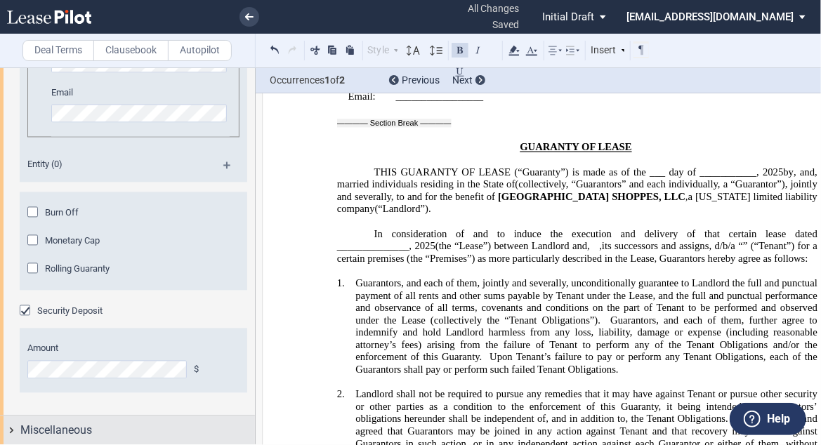
click at [110, 419] on div "Miscellaneous" at bounding box center [127, 431] width 255 height 30
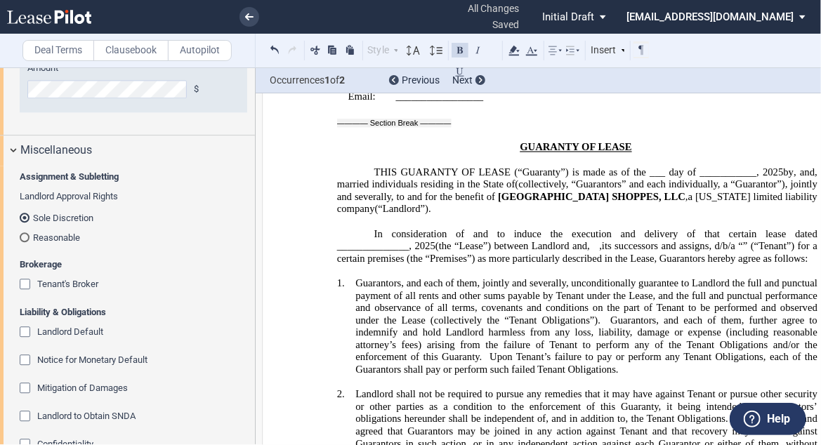
scroll to position [3752, 0]
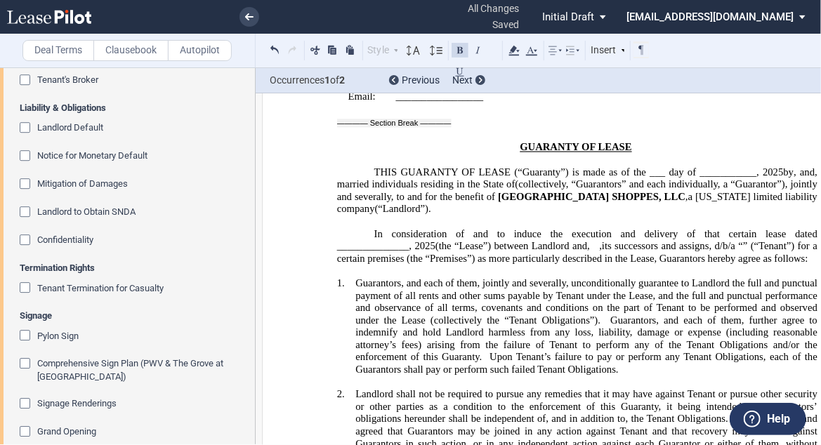
scroll to position [3486, 0]
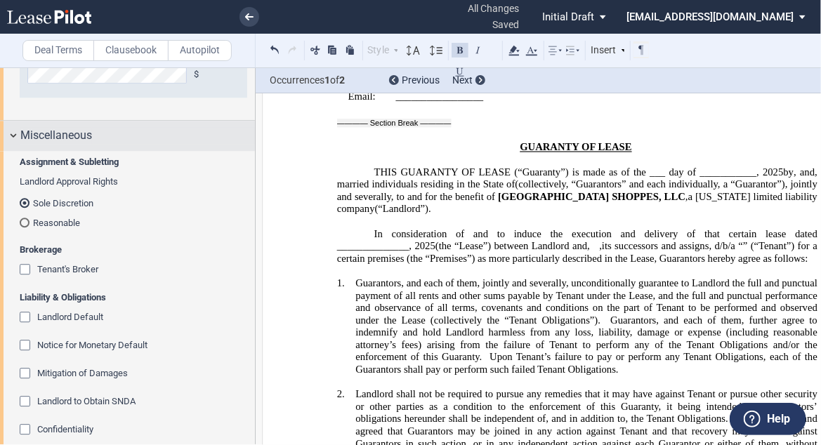
click at [52, 131] on span "Miscellaneous" at bounding box center [56, 135] width 72 height 17
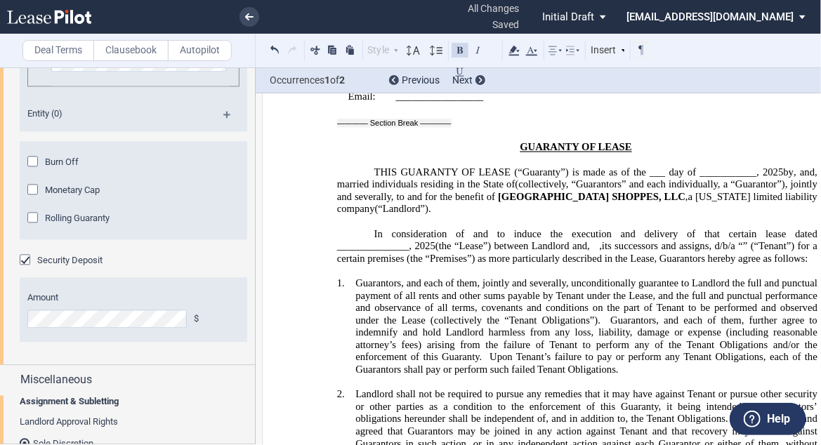
scroll to position [3190, 0]
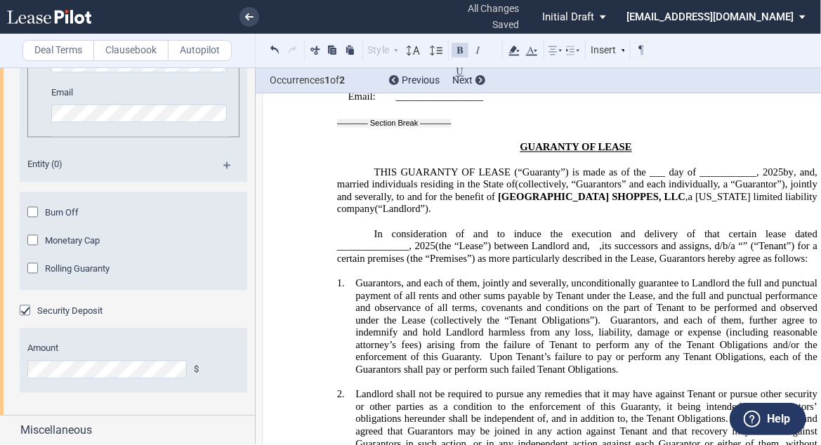
drag, startPoint x: 248, startPoint y: 431, endPoint x: 226, endPoint y: 96, distance: 335.6
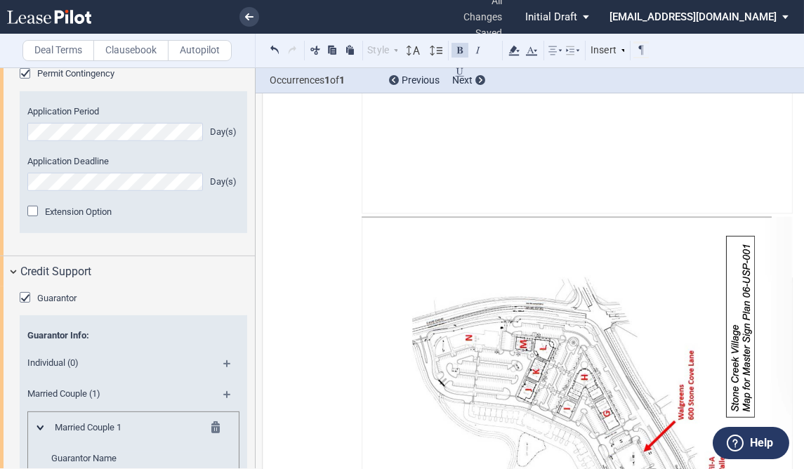
scroll to position [29092, 0]
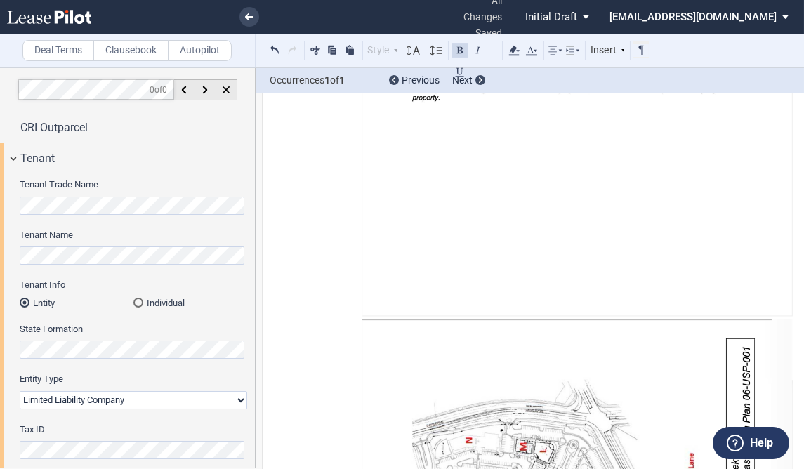
scroll to position [2348, 0]
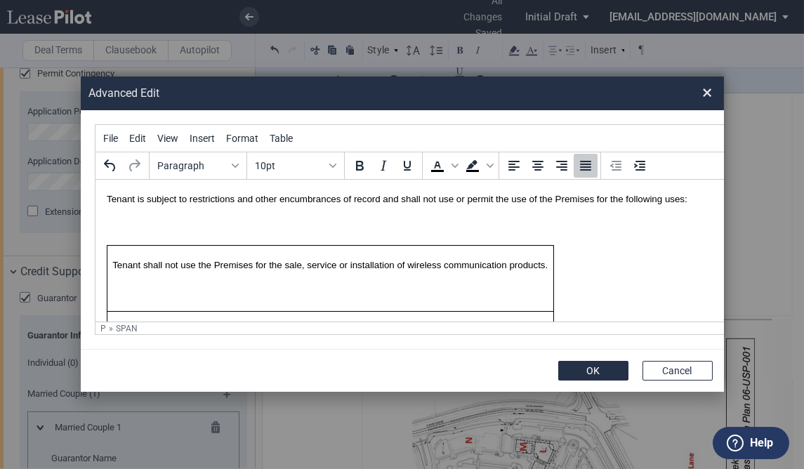
scroll to position [0, 0]
click at [595, 361] on button "OK" at bounding box center [593, 371] width 70 height 20
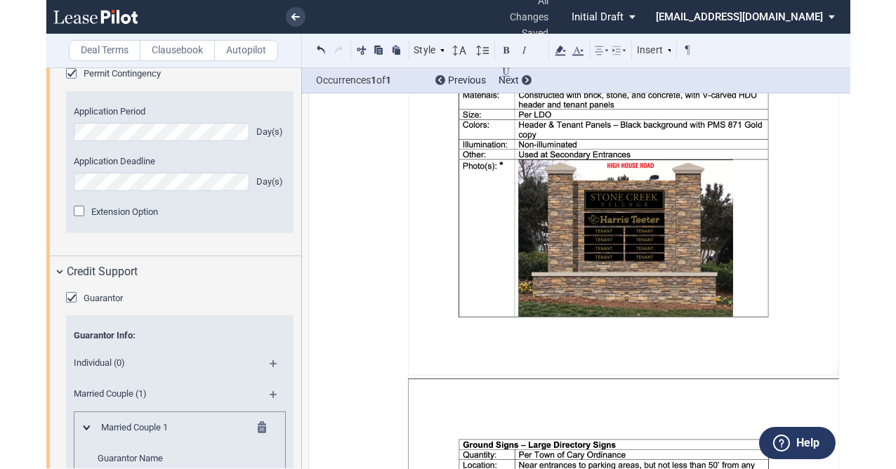
scroll to position [24880, 0]
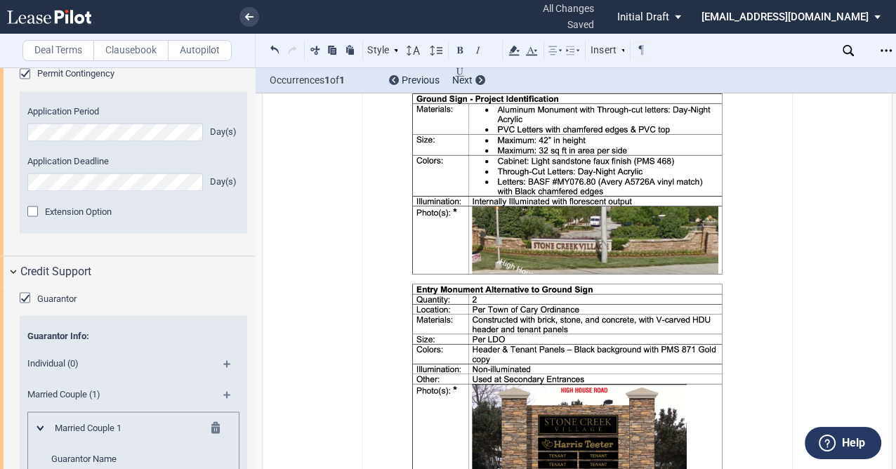
drag, startPoint x: 889, startPoint y: 330, endPoint x: 802, endPoint y: 20, distance: 321.8
click at [803, 293] on html ".bocls-1{fill:#26354a;fill-rule:evenodd} Loading... × all changes saved Pending…" at bounding box center [448, 234] width 896 height 469
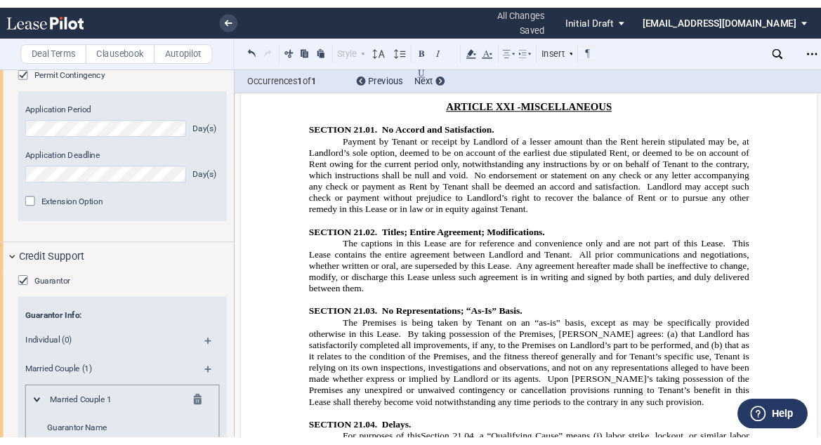
scroll to position [16747, 0]
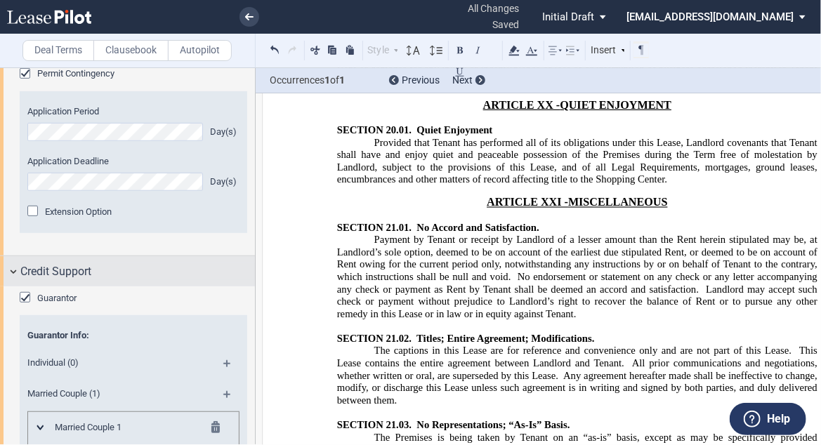
click at [65, 267] on span "Credit Support" at bounding box center [55, 271] width 71 height 17
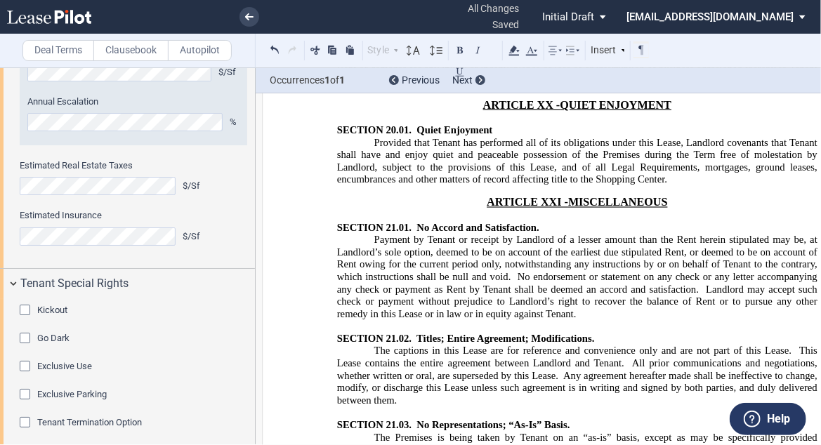
scroll to position [1939, 0]
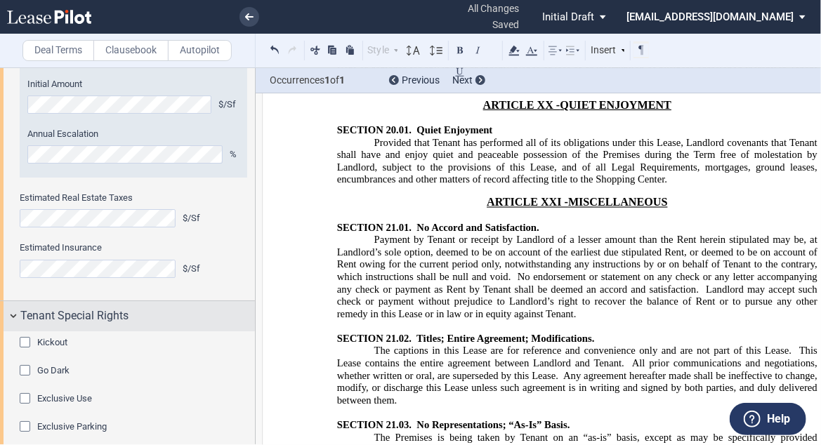
click at [68, 313] on span "Tenant Special Rights" at bounding box center [74, 315] width 108 height 17
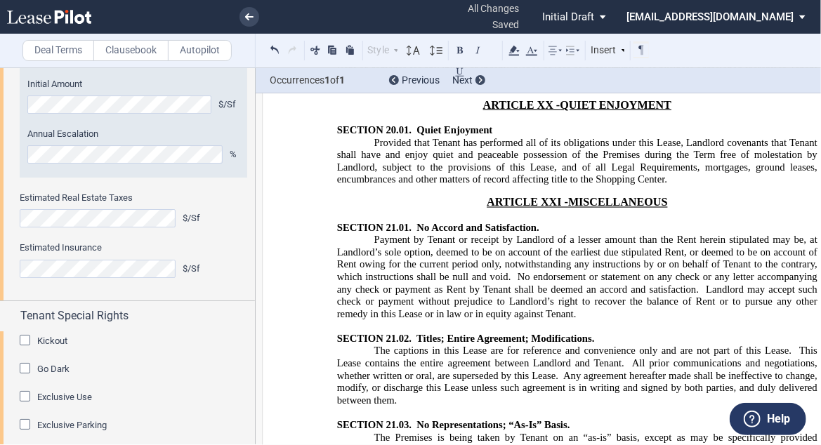
scroll to position [1886, 0]
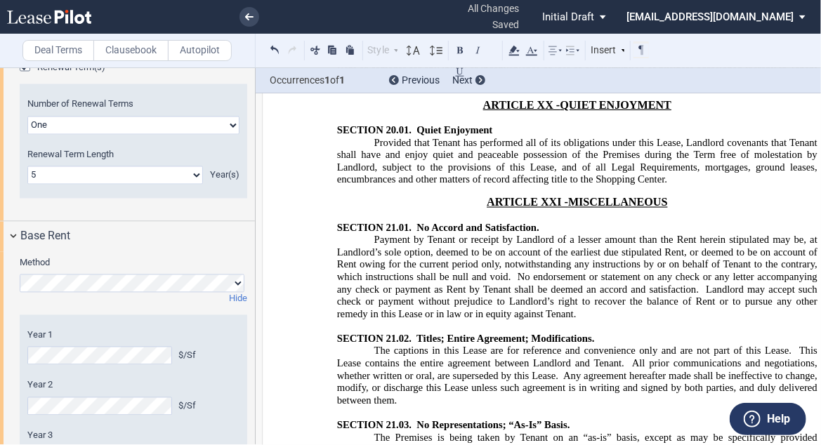
scroll to position [1034, 0]
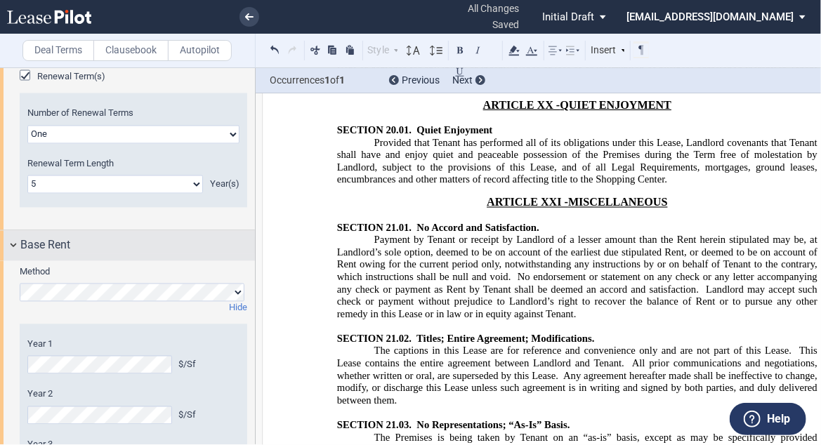
click at [44, 239] on span "Base Rent" at bounding box center [45, 245] width 50 height 17
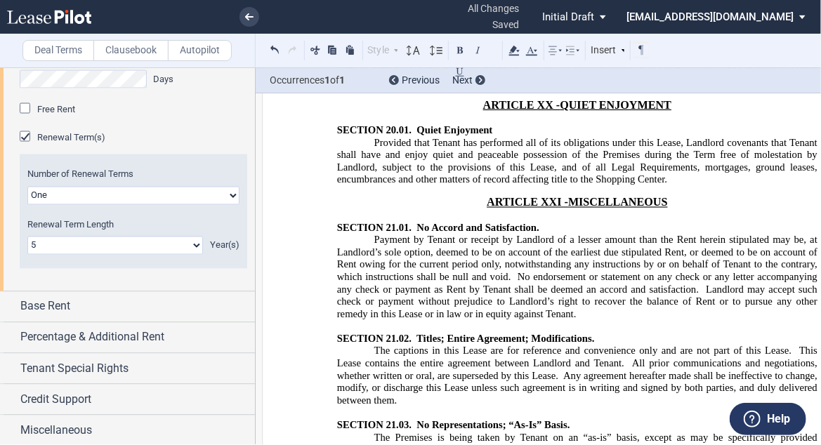
scroll to position [748, 0]
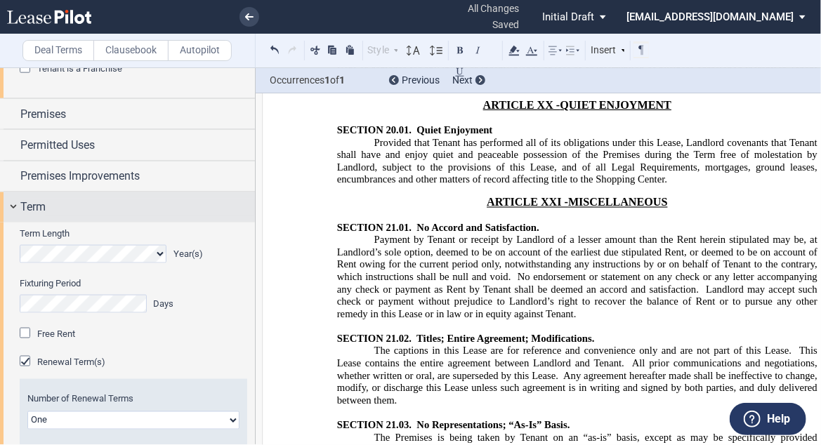
click at [34, 206] on span "Term" at bounding box center [32, 207] width 25 height 17
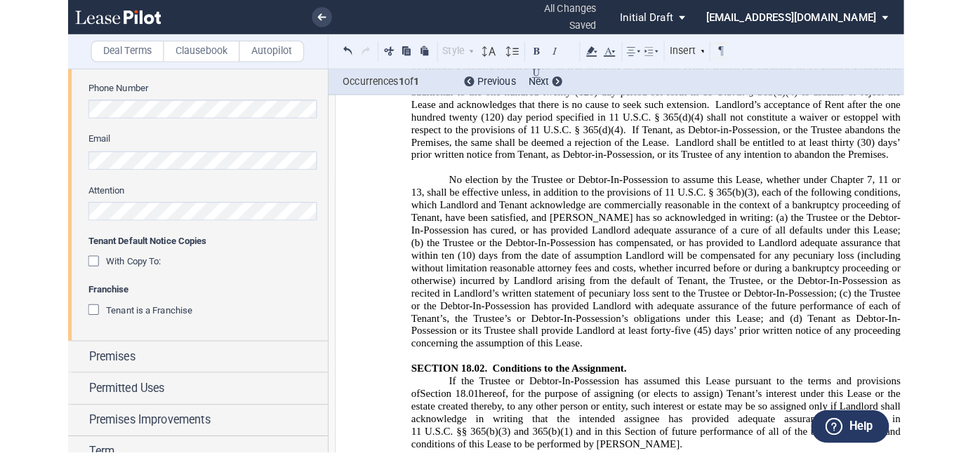
scroll to position [16017, 0]
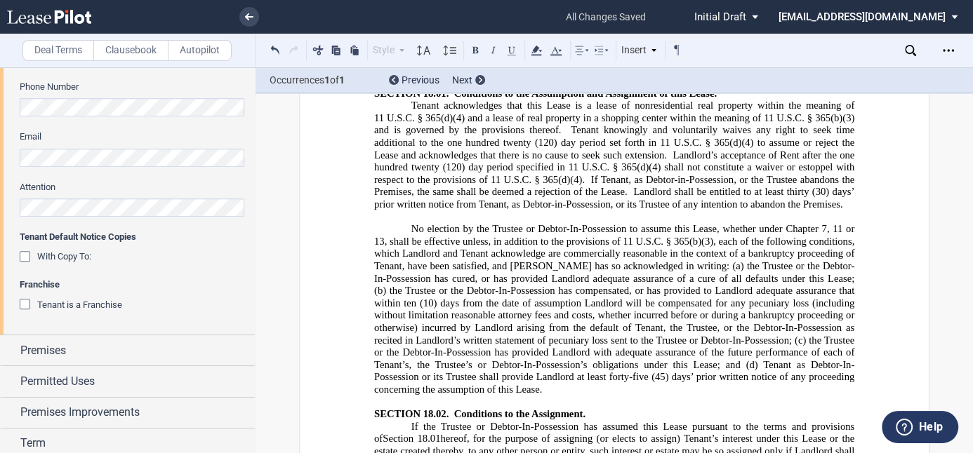
click at [118, 53] on label "Clausebook" at bounding box center [130, 50] width 75 height 21
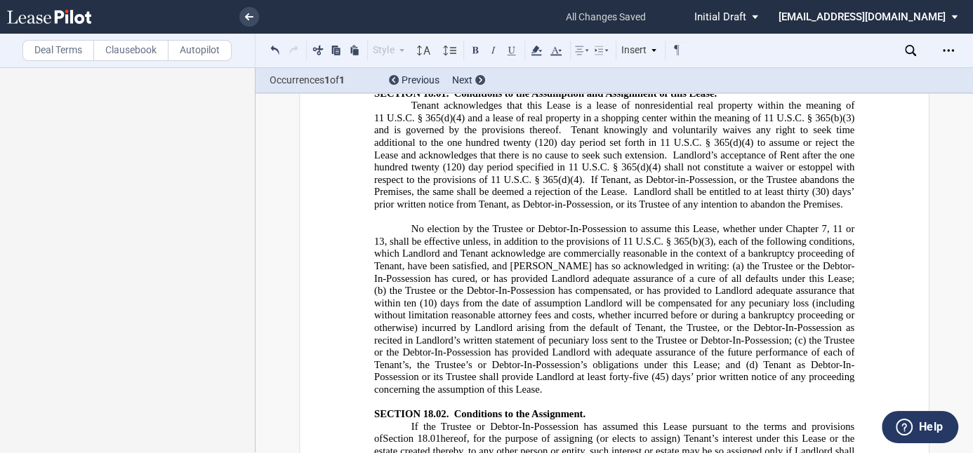
click at [803, 45] on use at bounding box center [910, 50] width 11 height 11
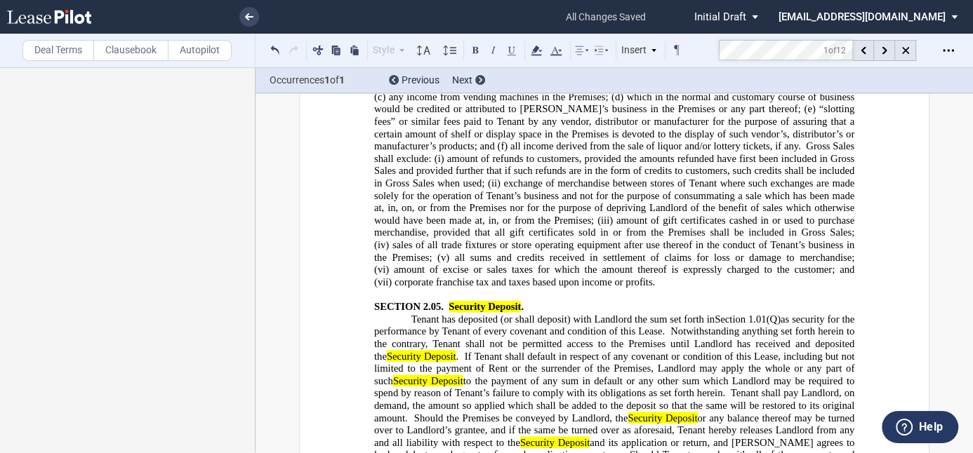
scroll to position [3891, 0]
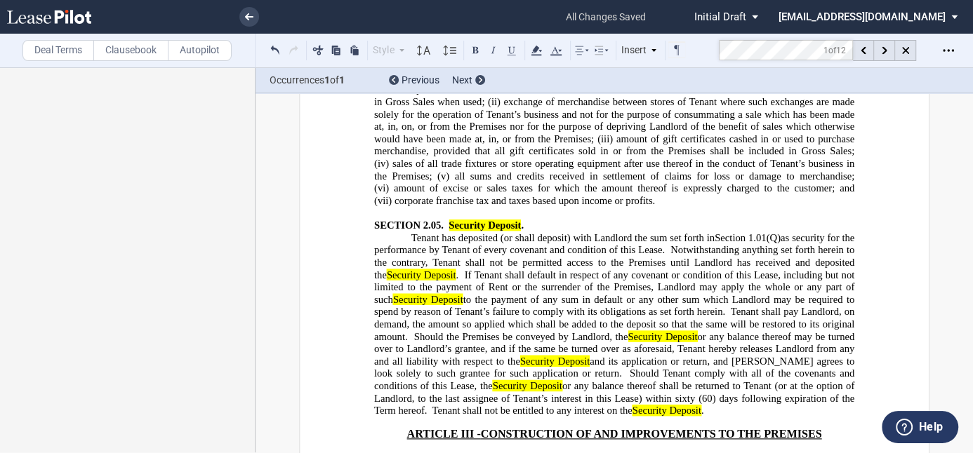
click at [500, 368] on span "Should Tenant comply with all of the covenants and conditions of this Lease, th…" at bounding box center [615, 386] width 483 height 37
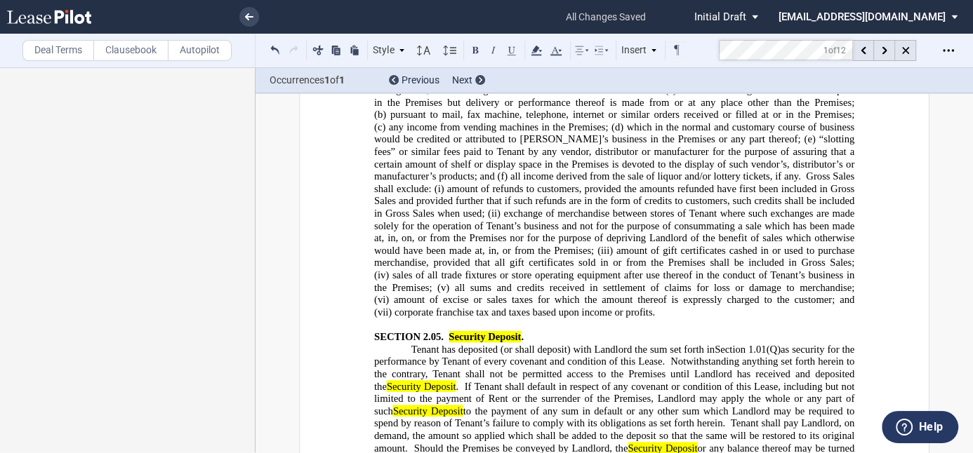
scroll to position [3779, 0]
click at [680, 385] on p "Tenant has deposited (or shall deposit) with Landlord the sum set forth in ﻿ Se…" at bounding box center [614, 437] width 480 height 185
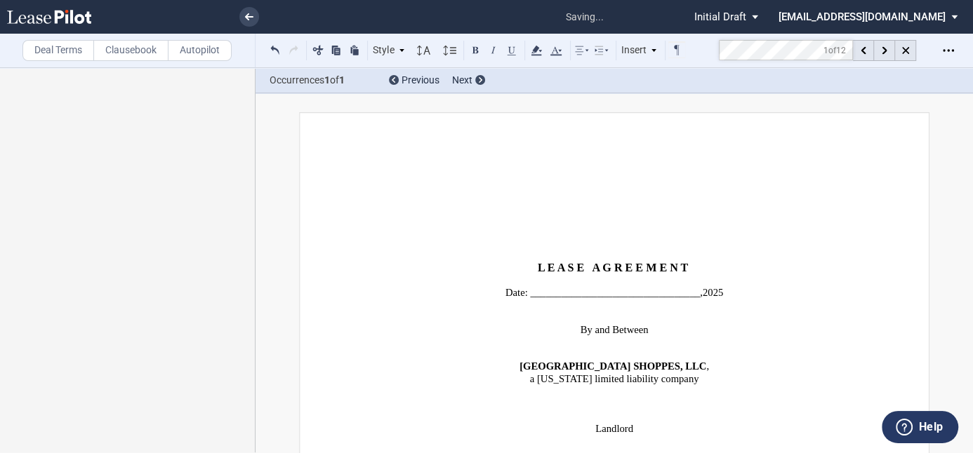
scroll to position [3779, 0]
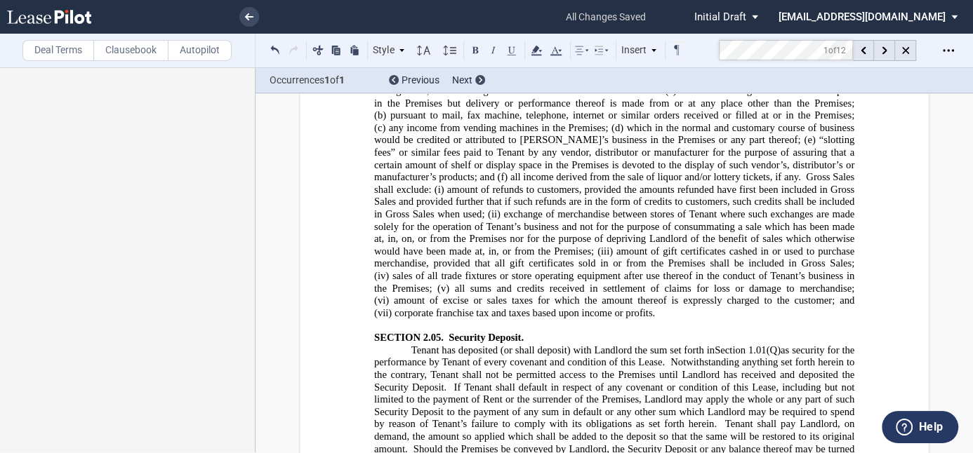
drag, startPoint x: 458, startPoint y: 408, endPoint x: 605, endPoint y: 409, distance: 147.4
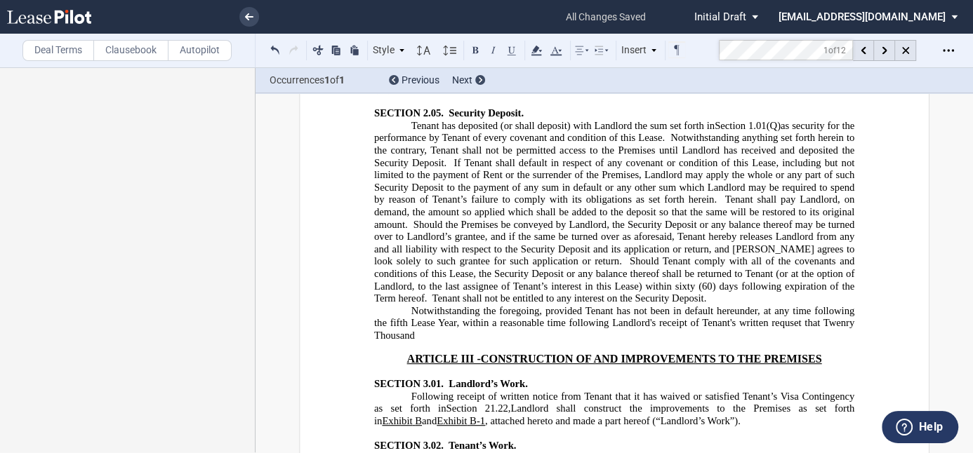
click at [685, 160] on p "Tenant has deposited (or shall deposit) with Landlord the sum set forth in ﻿ Se…" at bounding box center [614, 212] width 480 height 185
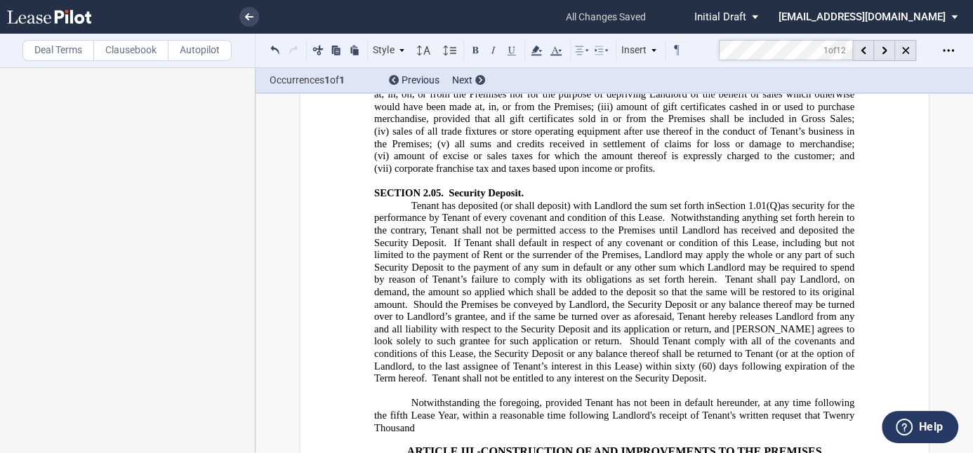
click at [406, 397] on span "﻿Notwithstanding the foregoing, provided Tenant has not been in default hereund…" at bounding box center [615, 415] width 483 height 37
click at [823, 397] on span "﻿Notwithstanding the foregoing, provided Tenant has not been in default hereund…" at bounding box center [615, 415] width 483 height 37
drag, startPoint x: 839, startPoint y: 274, endPoint x: 862, endPoint y: 274, distance: 23.2
click at [396, 397] on span "﻿Notwithstanding the foregoing, provided Tenant has not been in default hereund…" at bounding box center [615, 415] width 483 height 37
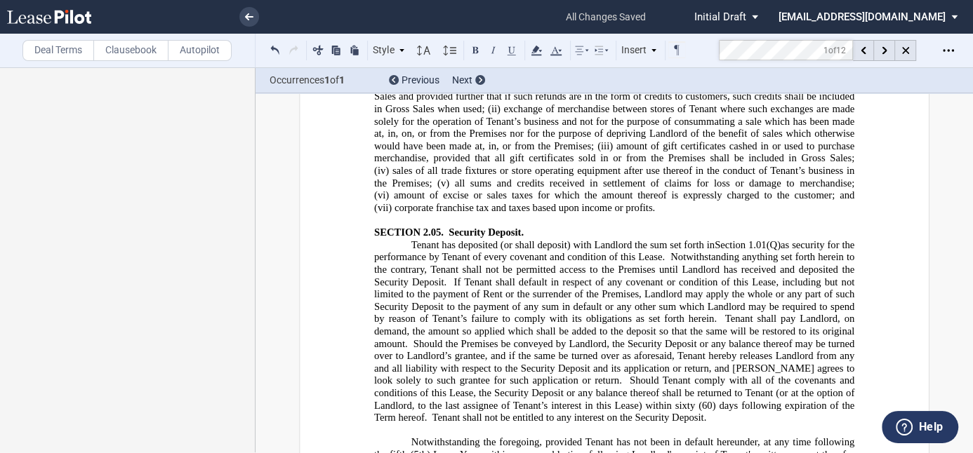
scroll to position [3867, 0]
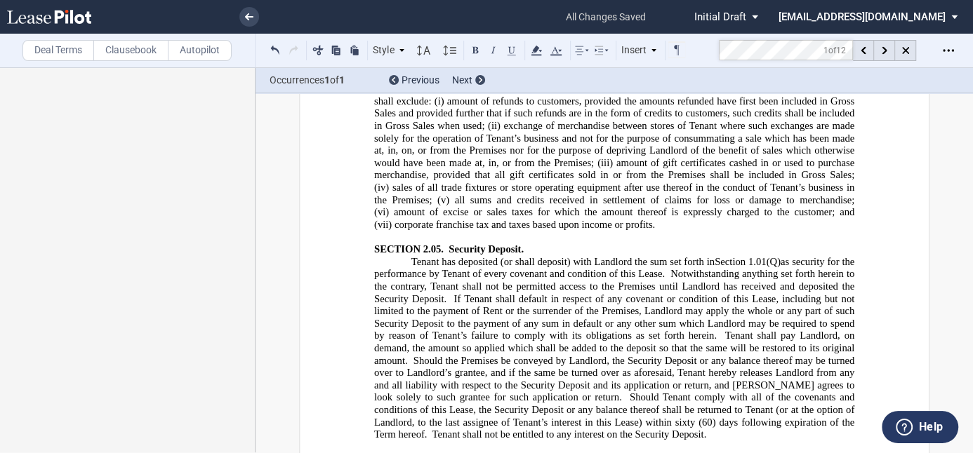
click at [625, 46] on md-toolbar "Deal Terms Clausebook Autopilot Style ARTICLE I SECTION 1.01 (A) Subsection (a)…" at bounding box center [486, 51] width 973 height 34
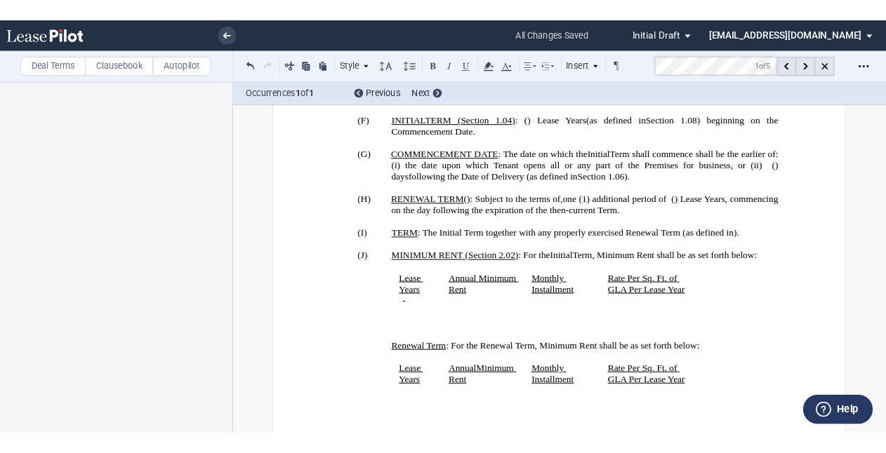
scroll to position [1164, 0]
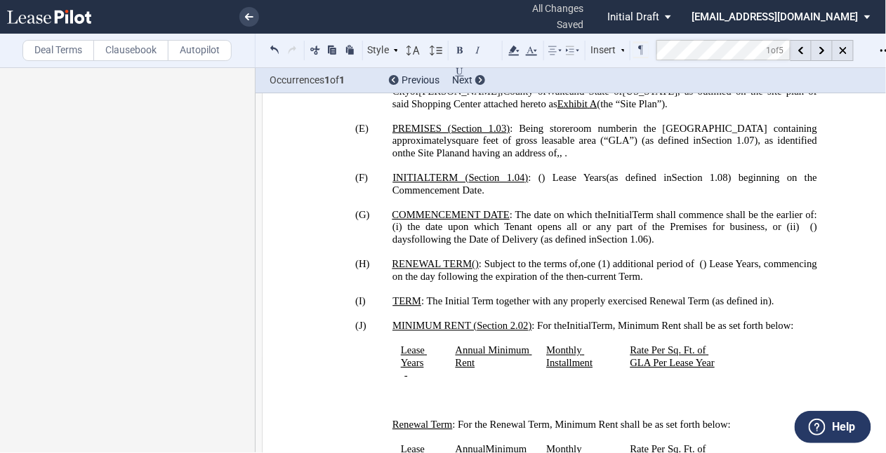
click at [800, 221] on span at bounding box center [803, 227] width 6 height 12
click at [597, 234] on span "following the Date of Delivery (as defined in" at bounding box center [503, 240] width 185 height 12
click at [753, 211] on p "(G) COMMENCEMENT DATE : The date on which the Initial Term shall commence shall…" at bounding box center [604, 227] width 425 height 37
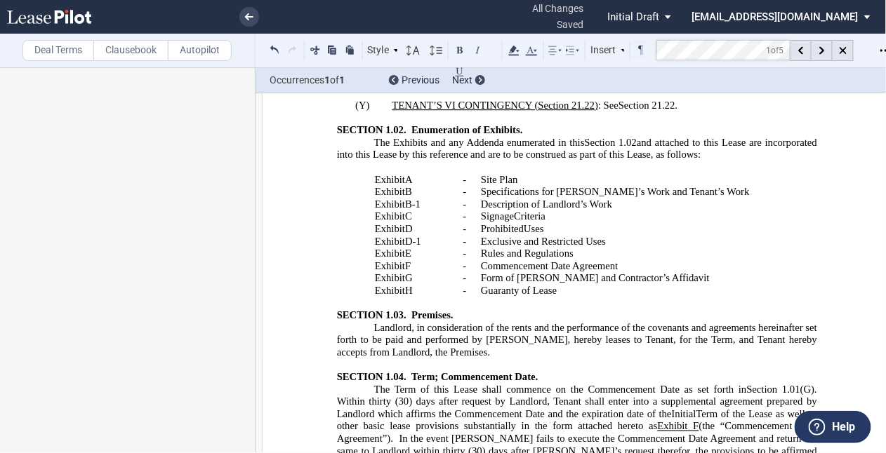
scroll to position [2119, 0]
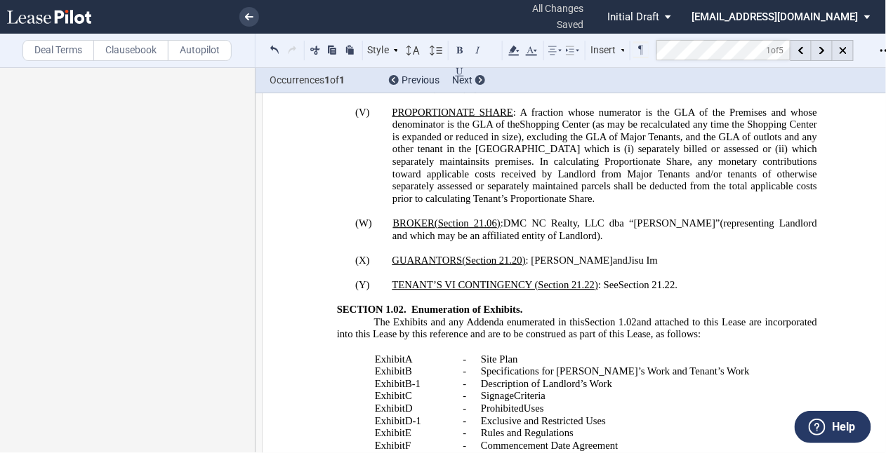
click at [452, 279] on span "TENANT’S VI CONTINGENCY (" at bounding box center [465, 285] width 146 height 12
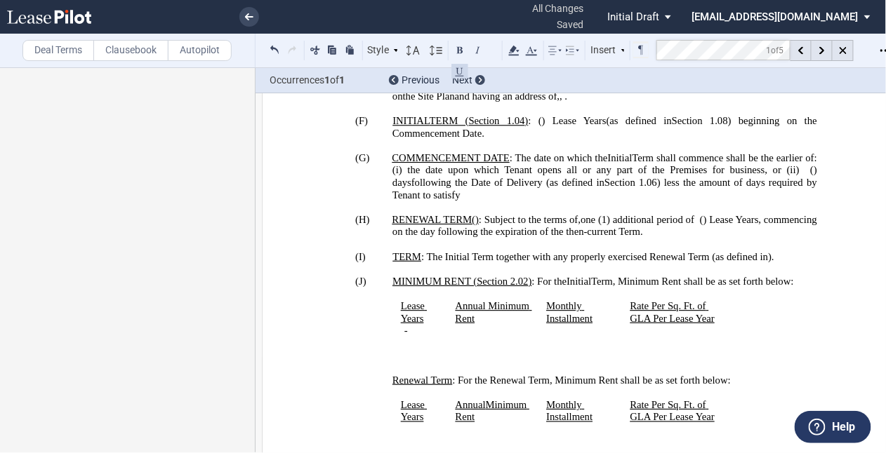
scroll to position [1220, 0]
click at [553, 161] on p "(G) COMMENCEMENT DATE : The date on which the Initial Term shall commence shall…" at bounding box center [604, 177] width 425 height 49
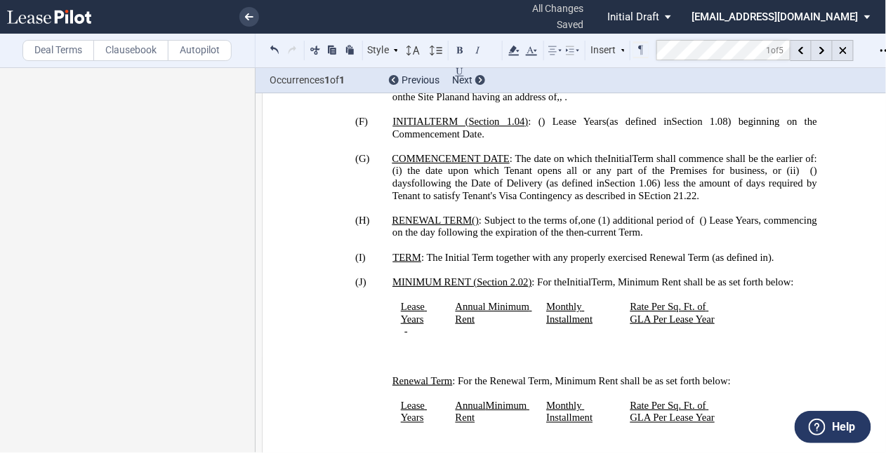
click at [727, 178] on span ") less the amount of days required by Tenant to satisfy Tenant's Visa Contingen…" at bounding box center [605, 190] width 427 height 24
click at [804, 158] on p "(G) COMMENCEMENT DATE : The date on which the Initial Term shall commence shall…" at bounding box center [604, 177] width 425 height 49
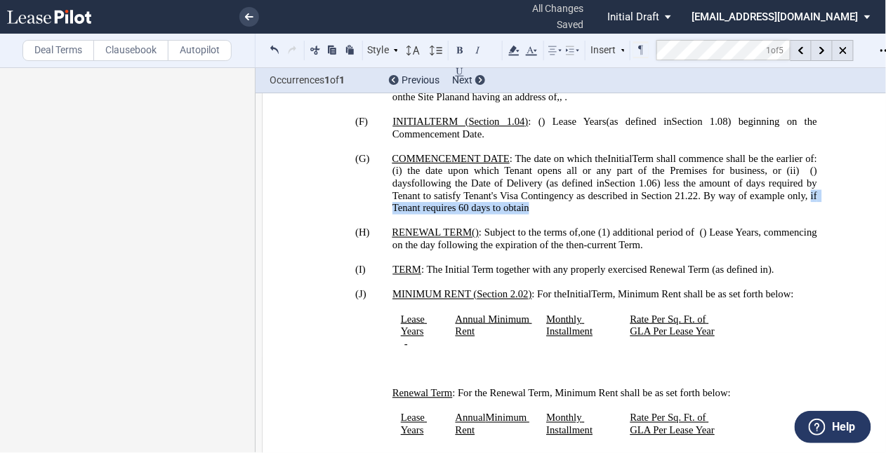
drag, startPoint x: 603, startPoint y: 177, endPoint x: 515, endPoint y: 81, distance: 130.7
click at [460, 178] on span ") less the amount of days required by Tenant to satisfy Tenant's Visa Contingen…" at bounding box center [605, 196] width 427 height 37
click at [510, 48] on icon at bounding box center [513, 50] width 17 height 17
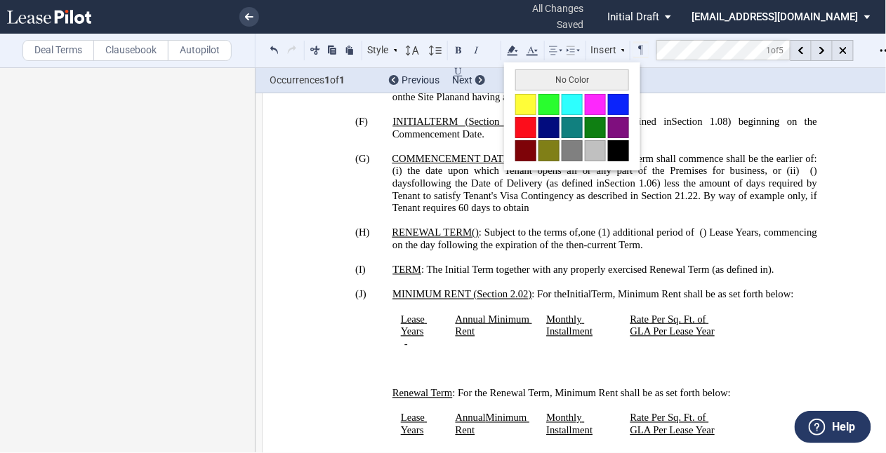
click at [524, 100] on button at bounding box center [525, 104] width 21 height 21
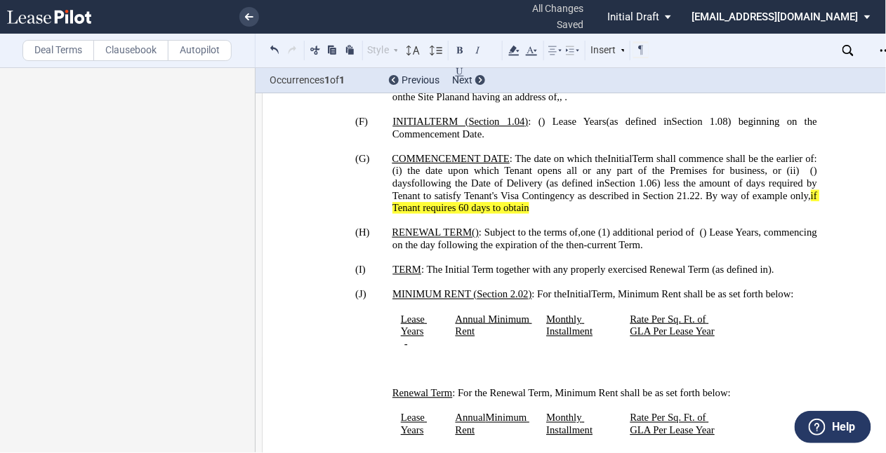
click at [627, 179] on p "(G) COMMENCEMENT DATE : The date on which the Initial Term shall commence shall…" at bounding box center [604, 184] width 425 height 62
click at [679, 172] on p "(G) COMMENCEMENT DATE : The date on which the Initial Term shall commence shall…" at bounding box center [604, 184] width 425 height 62
click at [649, 179] on p "(G) COMMENCEMENT DATE : The date on which the Initial Term shall commence shall…" at bounding box center [604, 184] width 425 height 62
click at [741, 178] on span ") less the amount of days required by Tenant to satisfy Tenant's Visa Contingen…" at bounding box center [605, 196] width 427 height 37
click at [683, 178] on span ") less the amount of days required by Tenant to satisfy Tenant's Visa Contingen…" at bounding box center [605, 196] width 427 height 37
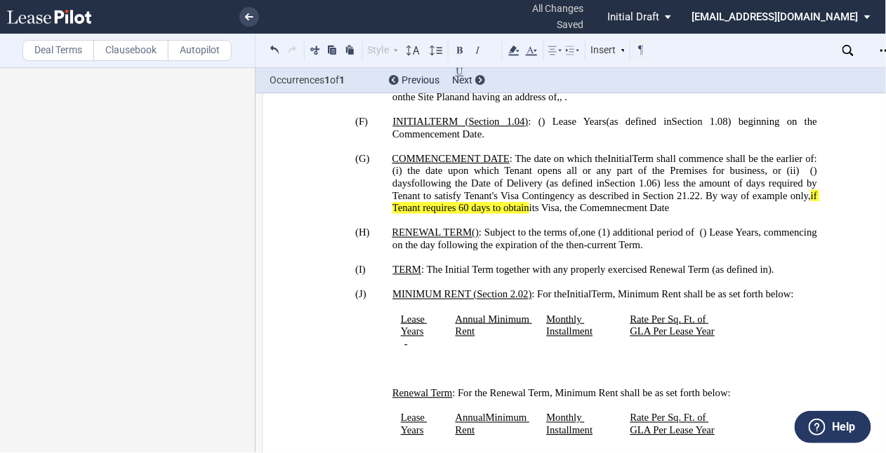
click at [699, 178] on span ") less the amount of days required by Tenant to satisfy Tenant's Visa Contingen…" at bounding box center [605, 196] width 427 height 37
drag, startPoint x: 760, startPoint y: 174, endPoint x: 734, endPoint y: 174, distance: 25.3
click at [735, 174] on p "(G) COMMENCEMENT DATE : The date on which the Initial Term shall commence shall…" at bounding box center [604, 184] width 425 height 62
click at [734, 178] on span ") less the amount of days required by Tenant to satisfy Tenant's Visa Contingen…" at bounding box center [605, 196] width 427 height 37
drag, startPoint x: 727, startPoint y: 174, endPoint x: 687, endPoint y: 183, distance: 40.9
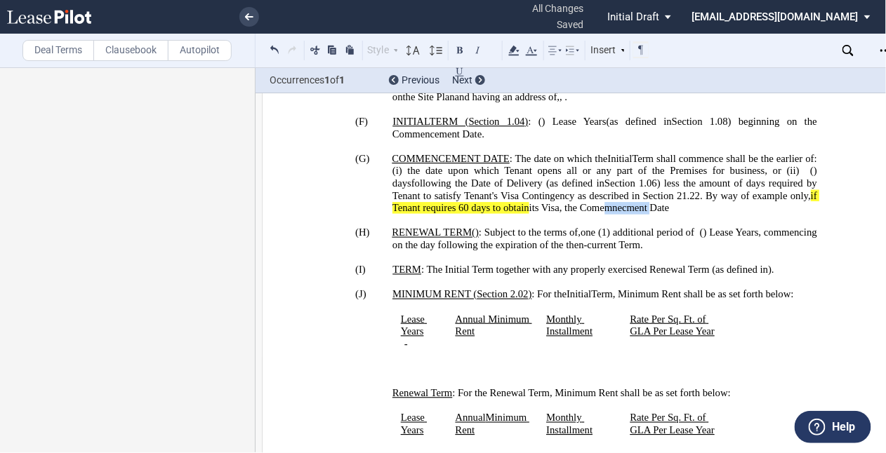
click at [677, 178] on span ") less the amount of days required by Tenant to satisfy Tenant's Visa Contingen…" at bounding box center [605, 196] width 427 height 37
drag, startPoint x: 767, startPoint y: 170, endPoint x: 605, endPoint y: 169, distance: 162.2
click at [605, 169] on p "(G) COMMENCEMENT DATE : The date on which the Initial Term shall commence shall…" at bounding box center [604, 184] width 425 height 62
drag, startPoint x: 605, startPoint y: 169, endPoint x: 755, endPoint y: 175, distance: 150.3
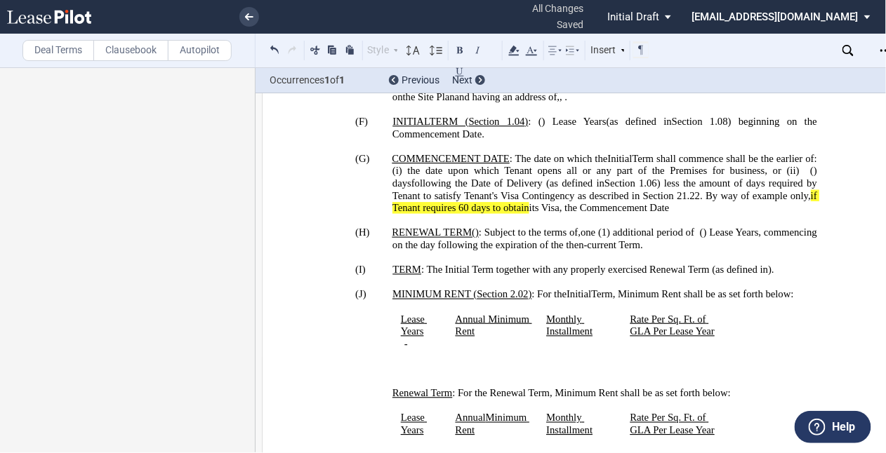
click at [755, 175] on p "(G) COMMENCEMENT DATE : The date on which the Initial Term shall commence shall…" at bounding box center [604, 184] width 425 height 62
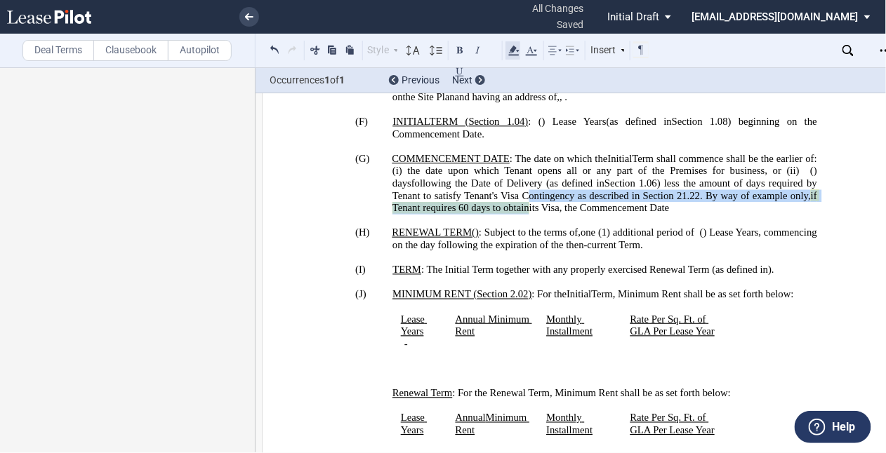
click at [514, 51] on use at bounding box center [514, 51] width 11 height 10
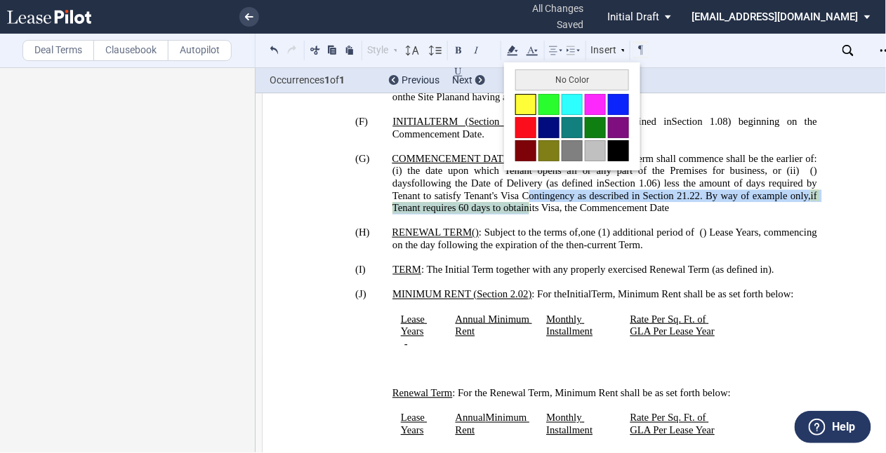
click at [529, 100] on button at bounding box center [525, 104] width 21 height 21
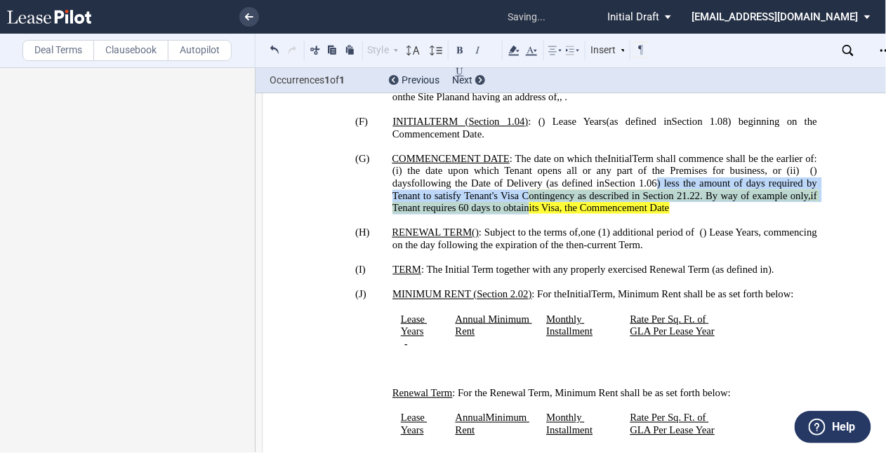
click at [769, 178] on p "(G) COMMENCEMENT DATE : The date on which the Initial Term shall commence shall…" at bounding box center [604, 184] width 425 height 62
click at [770, 178] on p "(G) COMMENCEMENT DATE : The date on which the Initial Term shall commence shall…" at bounding box center [604, 184] width 425 height 62
click at [670, 202] on span "its Visa, the Commencement Date" at bounding box center [599, 208] width 140 height 12
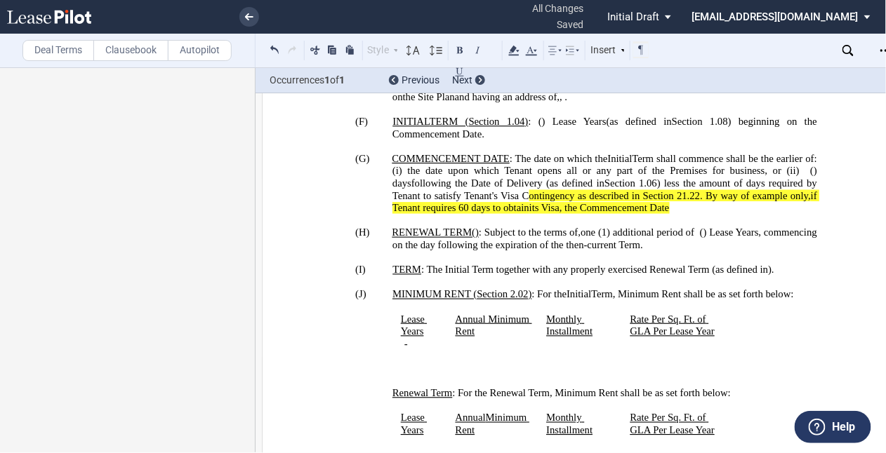
drag, startPoint x: 696, startPoint y: 131, endPoint x: 687, endPoint y: 134, distance: 9.5
click at [696, 153] on span "Term shall commence shall be the earlier of: (i)" at bounding box center [605, 165] width 427 height 24
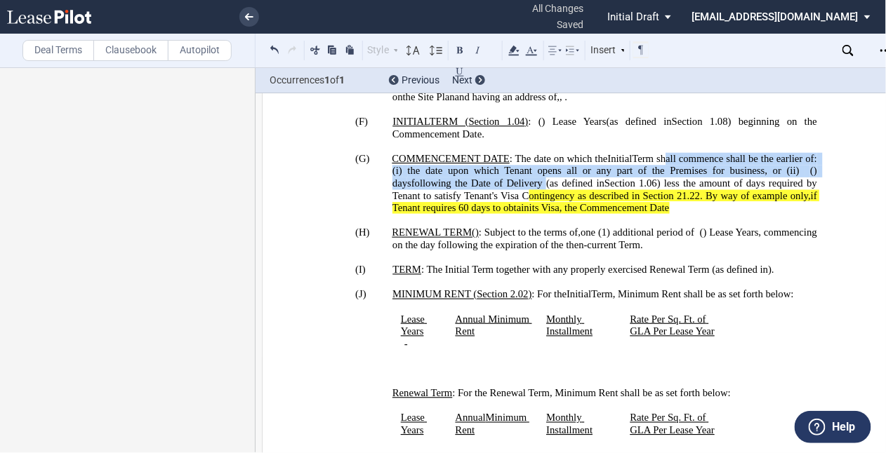
drag, startPoint x: 668, startPoint y: 131, endPoint x: 631, endPoint y: 149, distance: 40.5
click at [631, 153] on p "(G) COMMENCEMENT DATE : The date on which the Initial Term shall commence shall…" at bounding box center [604, 184] width 425 height 62
copy p "hall commence shall be the earlier of: (i) the date upon which Tenant opens all…"
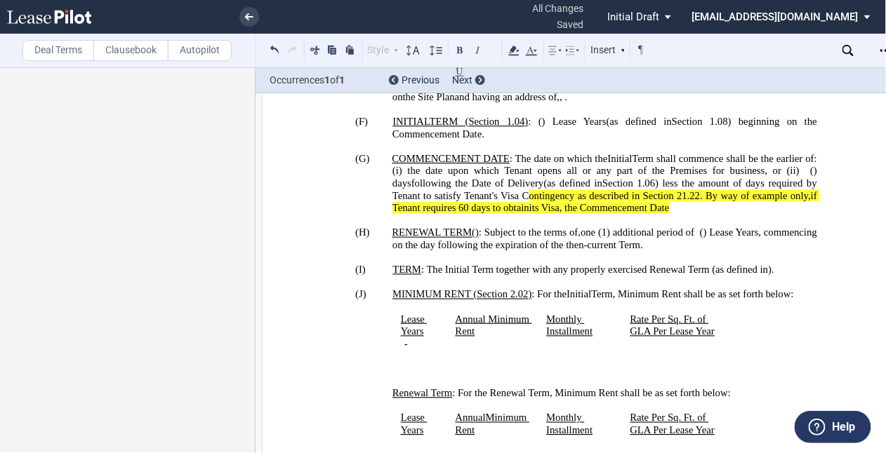
click at [756, 178] on p "(G) COMMENCEMENT DATE : The date on which the Initial Term s hall commence shal…" at bounding box center [604, 184] width 425 height 62
drag, startPoint x: 756, startPoint y: 178, endPoint x: 790, endPoint y: 174, distance: 33.9
click at [790, 175] on p "(G) COMMENCEMENT DATE : The date on which the Initial Term s hall commence shal…" at bounding box center [604, 184] width 425 height 62
click at [764, 170] on p "(G) COMMENCEMENT DATE : The date on which the Initial Term s hall commence shal…" at bounding box center [604, 184] width 425 height 62
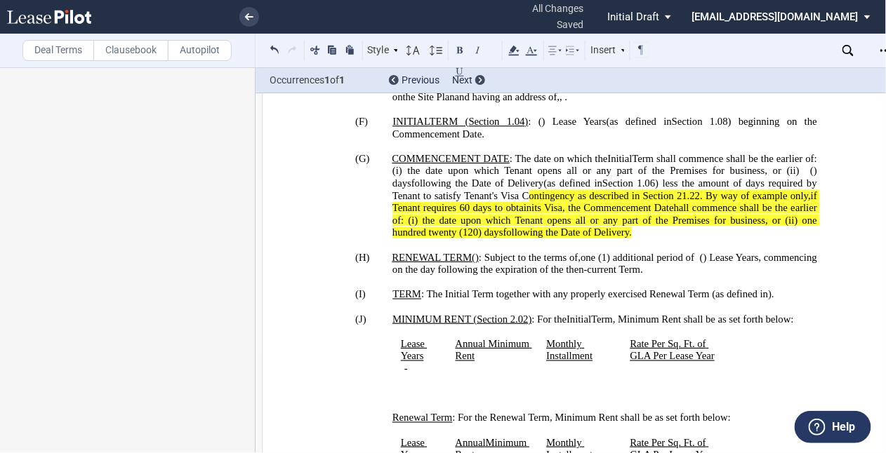
click at [478, 227] on span "120" at bounding box center [470, 233] width 15 height 12
click at [460, 227] on span at bounding box center [458, 233] width 3 height 12
click at [665, 199] on p "(G) COMMENCEMENT DATE : The date on which the Initial Term s hall commence shal…" at bounding box center [604, 196] width 425 height 86
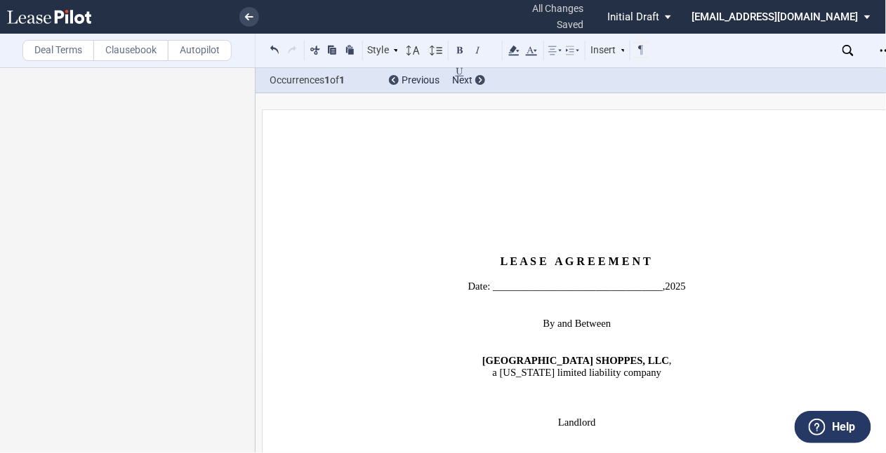
scroll to position [1220, 0]
